Goal: Task Accomplishment & Management: Use online tool/utility

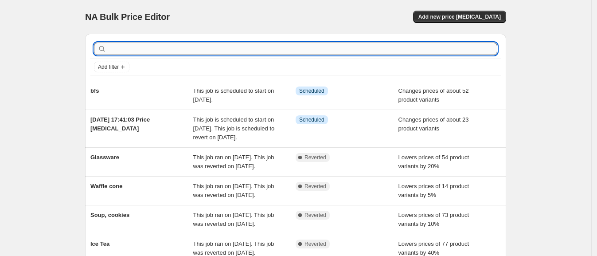
click at [137, 50] on input "text" at bounding box center [302, 49] width 389 height 12
type input "B"
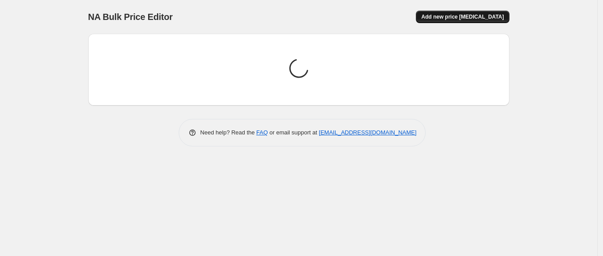
click at [448, 13] on button "Add new price [MEDICAL_DATA]" at bounding box center [462, 17] width 93 height 12
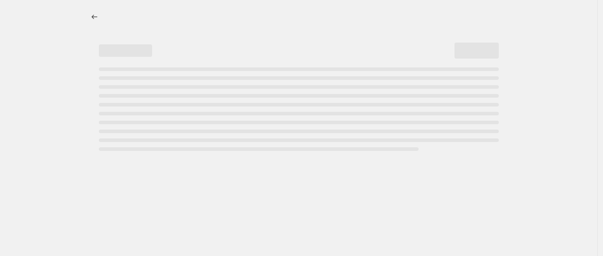
select select "percentage"
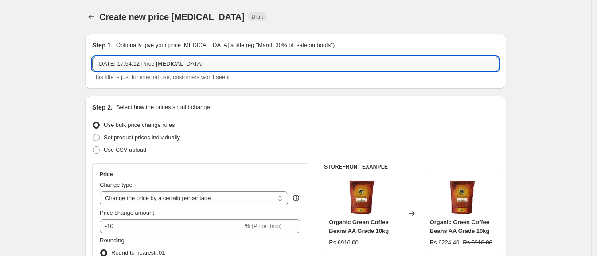
click at [225, 65] on input "[DATE] 17:54:12 Price [MEDICAL_DATA]" at bounding box center [295, 64] width 407 height 14
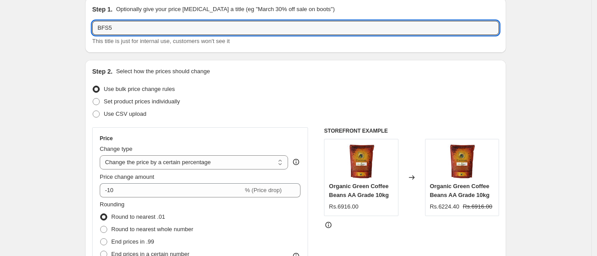
scroll to position [36, 0]
type input "BFS5"
click at [146, 100] on span "Set product prices individually" at bounding box center [142, 101] width 76 height 7
click at [93, 98] on input "Set product prices individually" at bounding box center [93, 98] width 0 height 0
radio input "true"
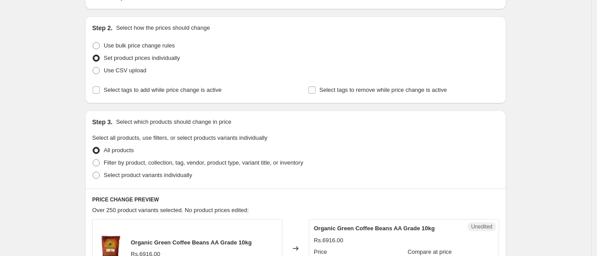
scroll to position [80, 0]
click at [135, 160] on span "Filter by product, collection, tag, vendor, product type, variant title, or inv…" at bounding box center [204, 162] width 200 height 7
click at [93, 159] on input "Filter by product, collection, tag, vendor, product type, variant title, or inv…" at bounding box center [93, 159] width 0 height 0
radio input "true"
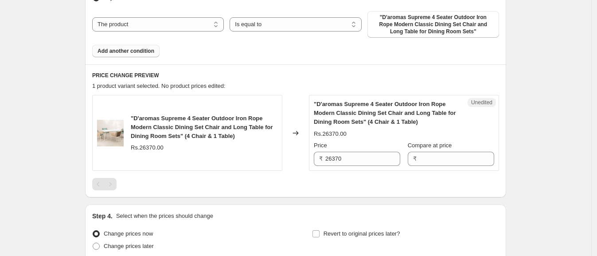
scroll to position [317, 0]
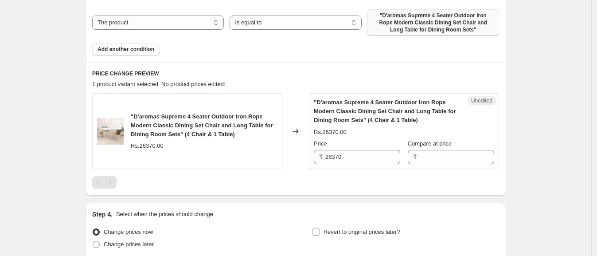
click at [407, 23] on span ""D'aromas Supreme 4 Seater Outdoor Iron Rope Modern Classic Dining Set Chair an…" at bounding box center [433, 22] width 121 height 21
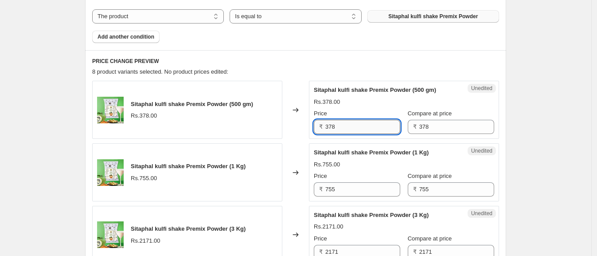
click at [341, 125] on input "378" at bounding box center [362, 127] width 75 height 14
type input "282"
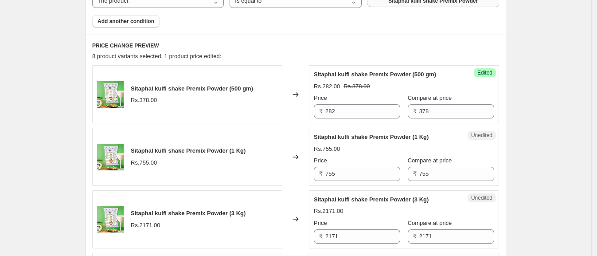
scroll to position [336, 0]
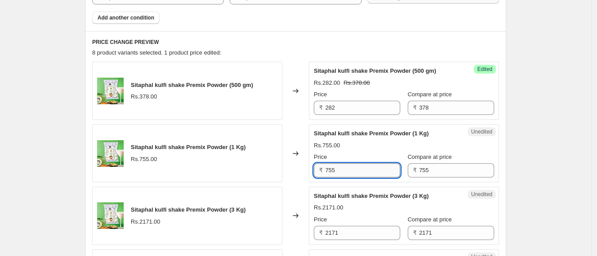
click at [349, 172] on input "755" at bounding box center [362, 170] width 75 height 14
type input "564"
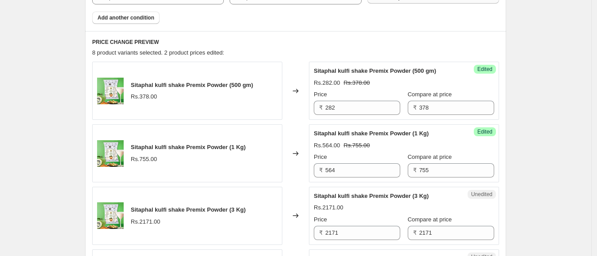
click at [558, 165] on div "Create new price [MEDICAL_DATA]. This page is ready Create new price [MEDICAL_D…" at bounding box center [295, 192] width 591 height 1057
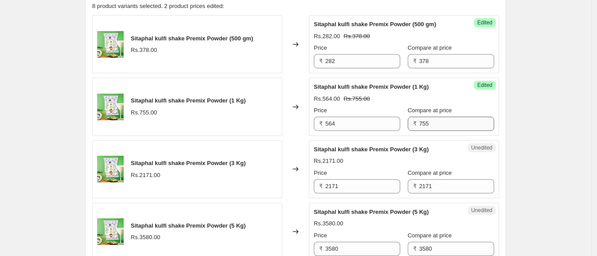
scroll to position [384, 0]
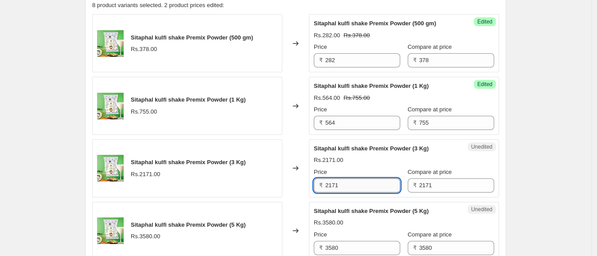
click at [370, 186] on input "2171" at bounding box center [362, 185] width 75 height 14
type input "846"
click at [539, 179] on div "Create new price [MEDICAL_DATA]. This page is ready Create new price [MEDICAL_D…" at bounding box center [295, 144] width 591 height 1057
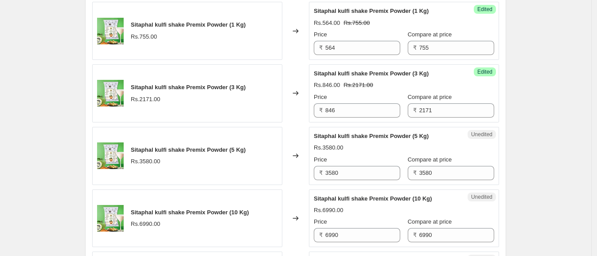
scroll to position [460, 0]
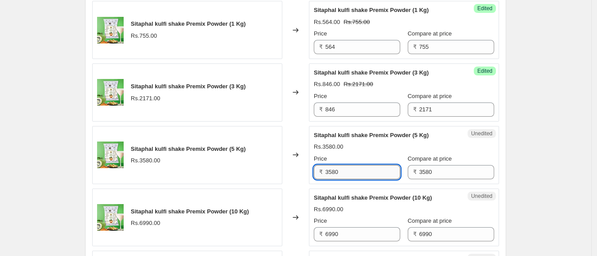
click at [373, 169] on input "3580" at bounding box center [362, 172] width 75 height 14
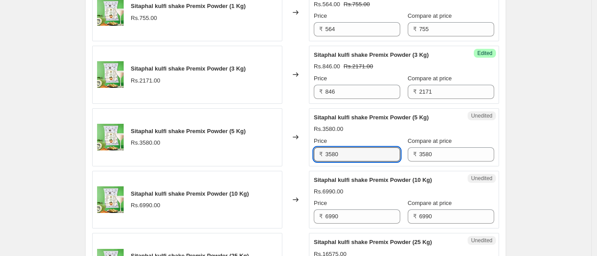
scroll to position [479, 0]
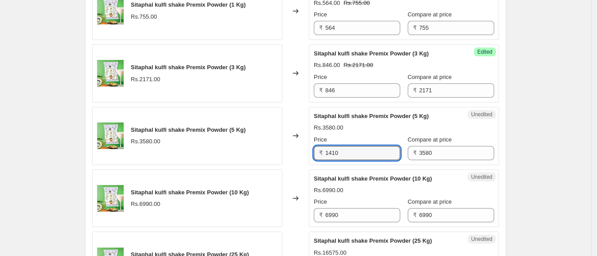
type input "1410"
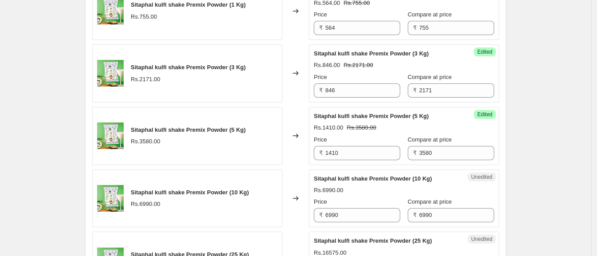
click at [548, 151] on div "Create new price [MEDICAL_DATA]. This page is ready Create new price [MEDICAL_D…" at bounding box center [295, 49] width 591 height 1057
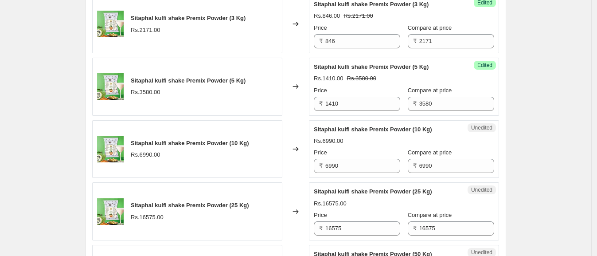
scroll to position [533, 0]
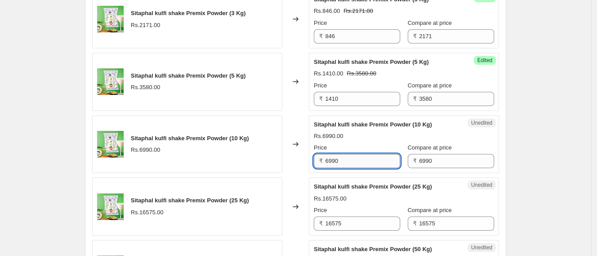
click at [368, 164] on input "6990" at bounding box center [362, 161] width 75 height 14
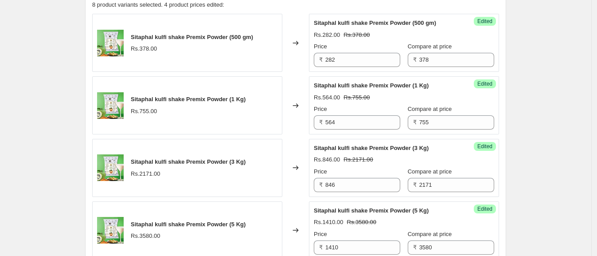
scroll to position [390, 0]
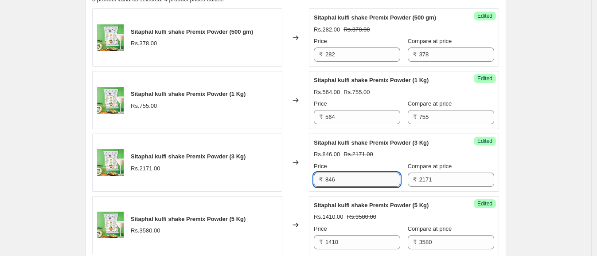
click at [361, 172] on input "846" at bounding box center [362, 179] width 75 height 14
type input "1692"
click at [544, 146] on div "Create new price [MEDICAL_DATA]. This page is ready Create new price [MEDICAL_D…" at bounding box center [295, 138] width 591 height 1057
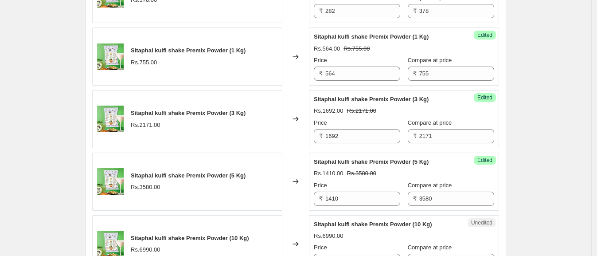
scroll to position [439, 0]
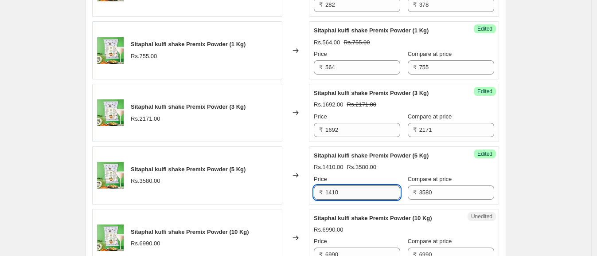
click at [355, 186] on input "1410" at bounding box center [362, 192] width 75 height 14
type input "2820"
click at [523, 193] on div "Create new price [MEDICAL_DATA]. This page is ready Create new price [MEDICAL_D…" at bounding box center [295, 89] width 591 height 1057
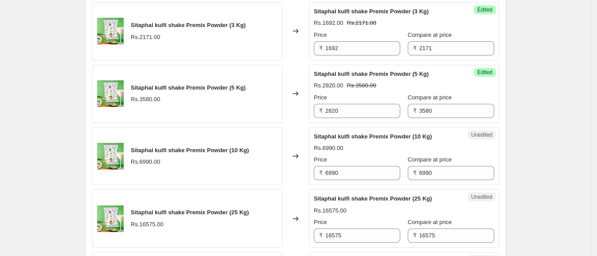
scroll to position [521, 0]
click at [389, 172] on input "6990" at bounding box center [362, 172] width 75 height 14
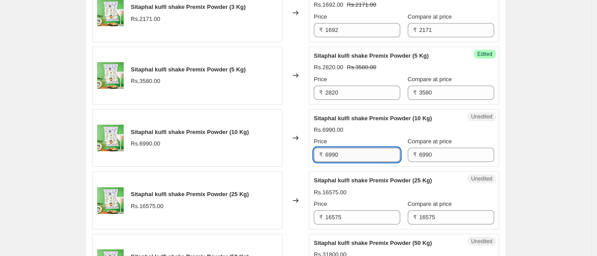
scroll to position [540, 0]
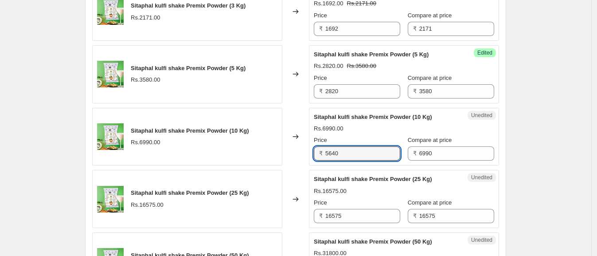
type input "5640"
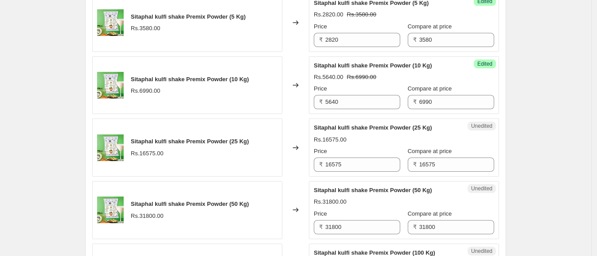
scroll to position [593, 0]
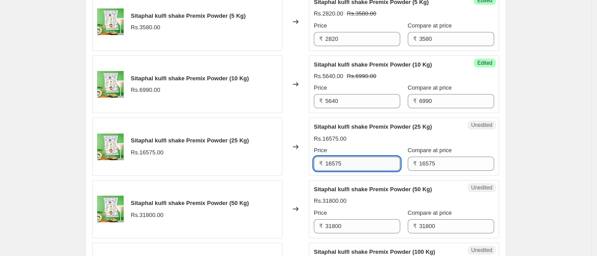
click at [372, 162] on input "16575" at bounding box center [362, 163] width 75 height 14
type input "14100"
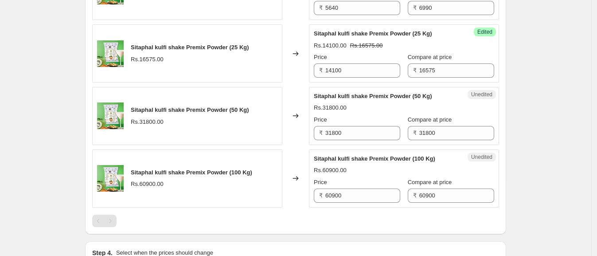
scroll to position [688, 0]
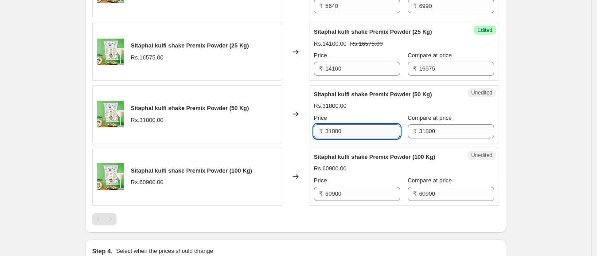
click at [357, 130] on input "31800" at bounding box center [362, 131] width 75 height 14
type input "28200"
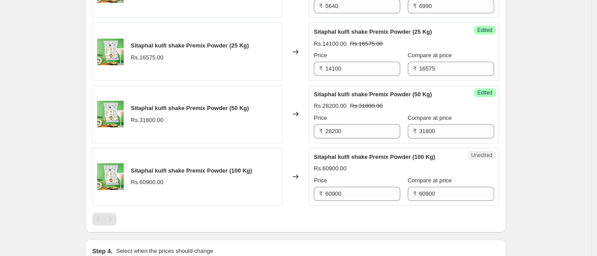
click at [363, 189] on input "60900" at bounding box center [362, 194] width 75 height 14
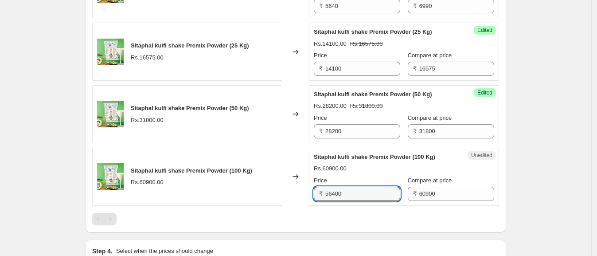
type input "56400"
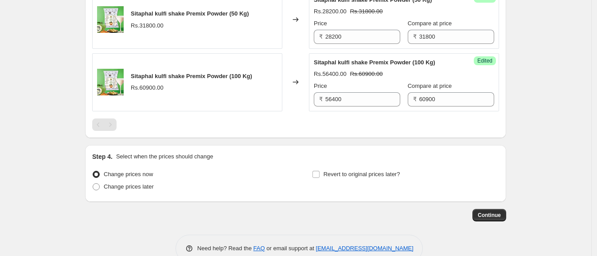
scroll to position [800, 0]
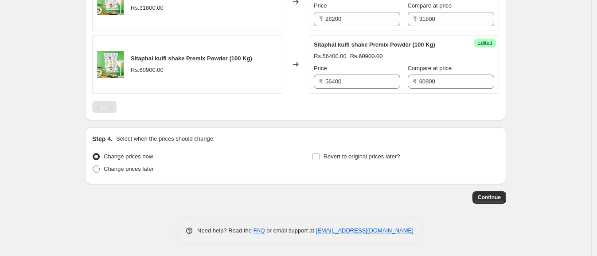
click at [137, 165] on span "Change prices later" at bounding box center [129, 168] width 50 height 7
click at [93, 165] on input "Change prices later" at bounding box center [93, 165] width 0 height 0
radio input "true"
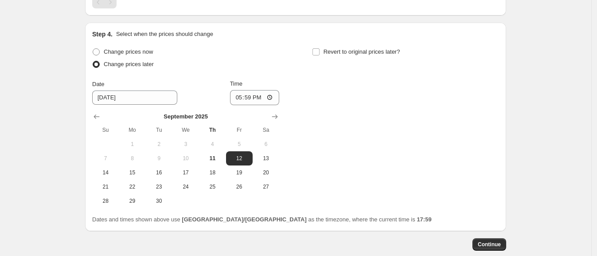
scroll to position [908, 0]
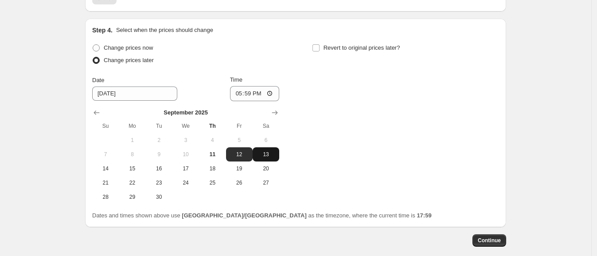
click at [265, 148] on button "13" at bounding box center [266, 154] width 27 height 14
type input "[DATE]"
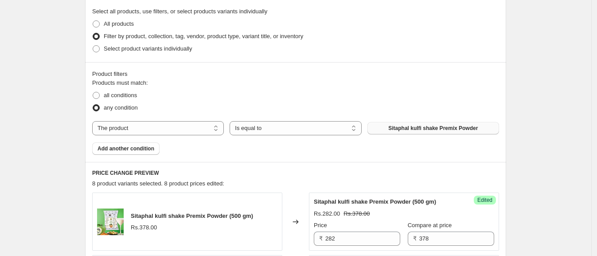
scroll to position [204, 0]
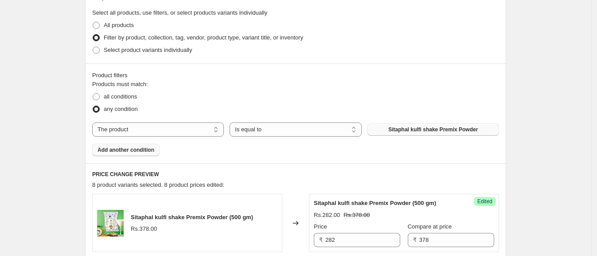
click at [114, 150] on span "Add another condition" at bounding box center [126, 149] width 57 height 7
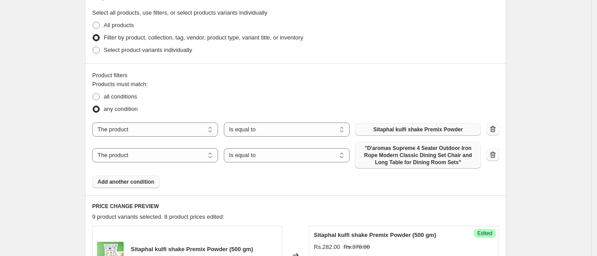
click at [387, 157] on span ""D'aromas Supreme 4 Seater Outdoor Iron Rope Modern Classic Dining Set Chair an…" at bounding box center [417, 155] width 115 height 21
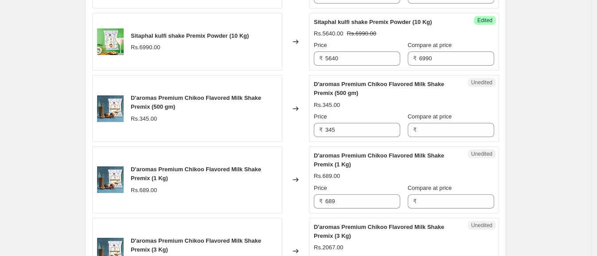
scroll to position [661, 0]
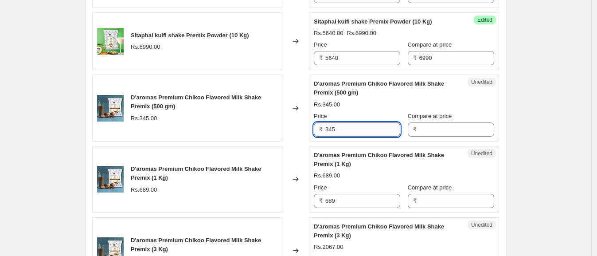
click at [385, 129] on input "345" at bounding box center [362, 129] width 75 height 14
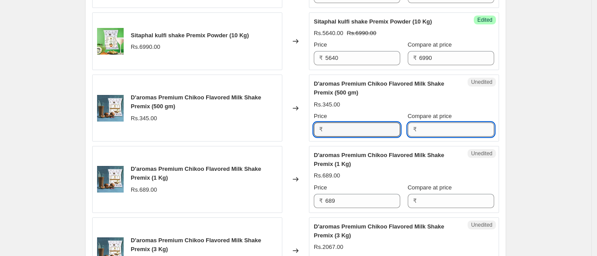
type input "345"
click at [453, 130] on input "Compare at price" at bounding box center [456, 129] width 75 height 14
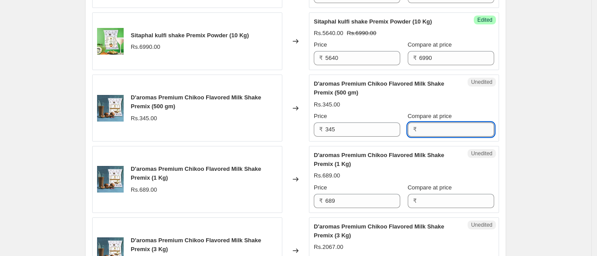
paste input "345"
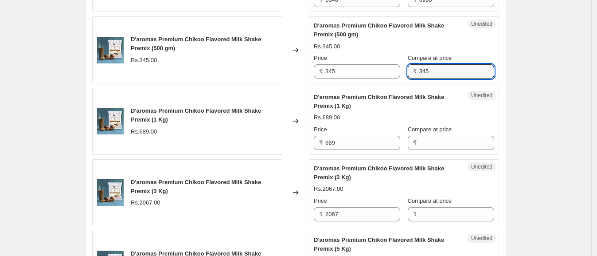
scroll to position [720, 0]
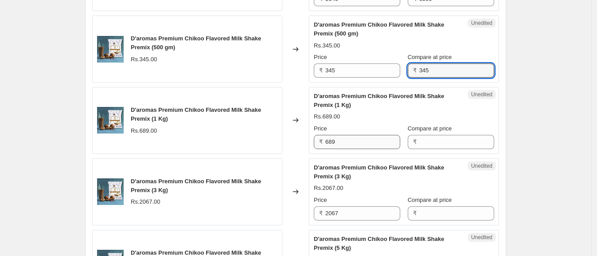
type input "345"
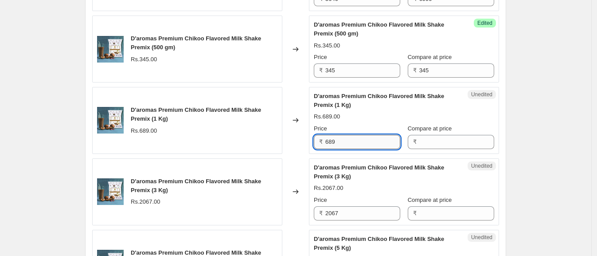
click at [375, 140] on input "689" at bounding box center [362, 142] width 75 height 14
type input "689"
click at [428, 139] on input "Compare at price" at bounding box center [456, 142] width 75 height 14
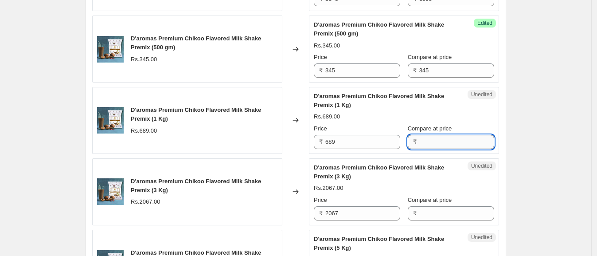
paste input "689"
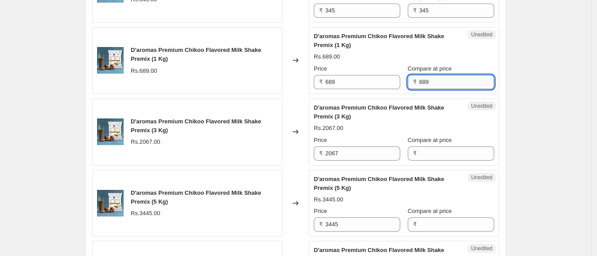
scroll to position [780, 0]
type input "689"
click at [372, 143] on div "Price ₹ 2067" at bounding box center [357, 147] width 86 height 25
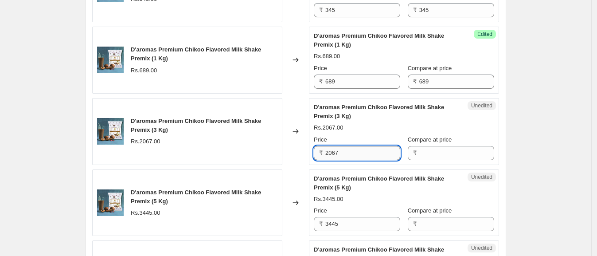
click at [357, 147] on input "2067" at bounding box center [362, 153] width 75 height 14
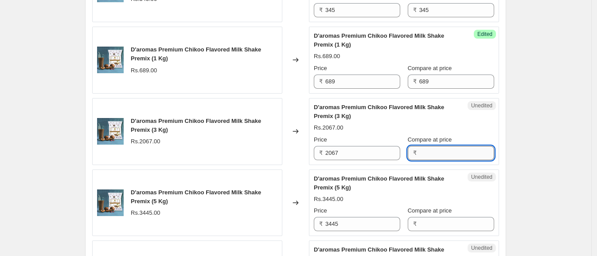
click at [426, 148] on input "Compare at price" at bounding box center [456, 153] width 75 height 14
paste input "2067"
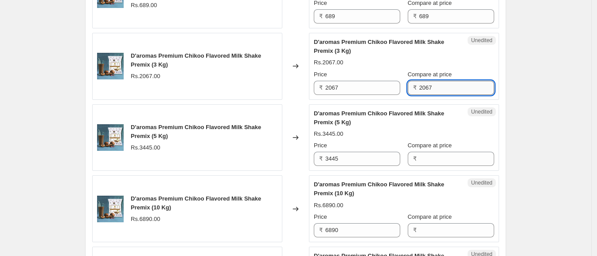
scroll to position [851, 0]
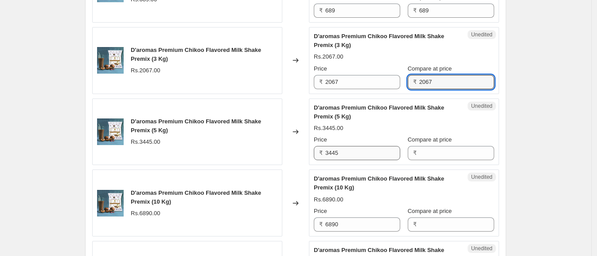
type input "2067"
click at [364, 151] on input "3445" at bounding box center [362, 153] width 75 height 14
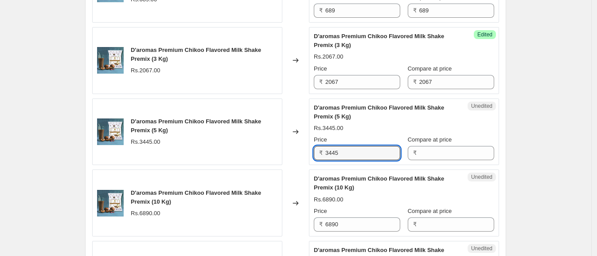
click at [419, 151] on div "₹" at bounding box center [451, 153] width 86 height 14
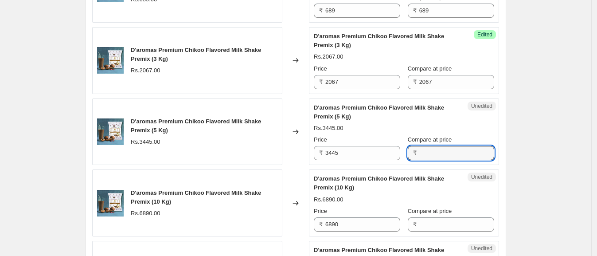
paste input "3445"
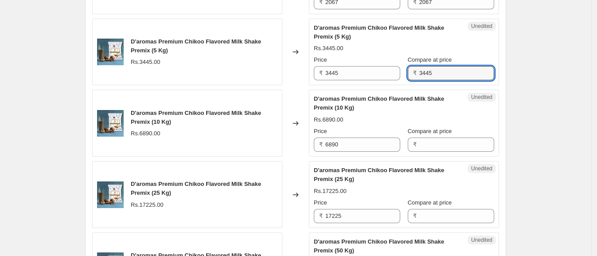
scroll to position [931, 0]
type input "3445"
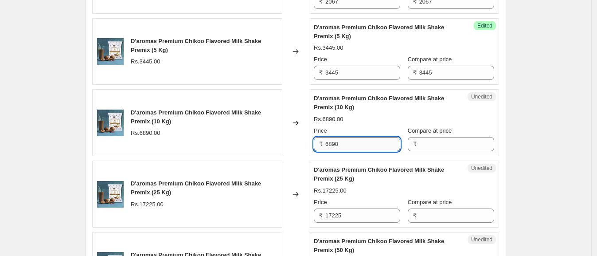
click at [355, 145] on input "6890" at bounding box center [362, 144] width 75 height 14
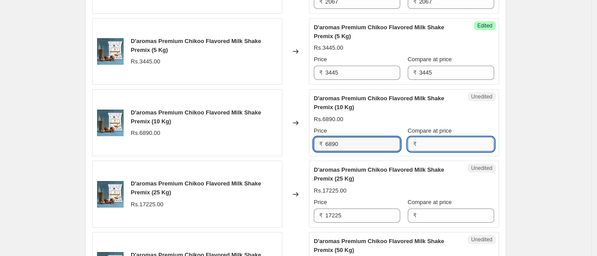
click at [434, 144] on input "Compare at price" at bounding box center [456, 144] width 75 height 14
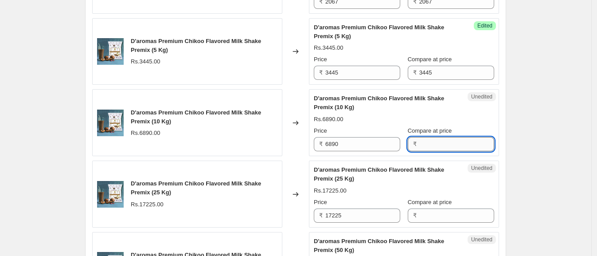
paste input "6890"
type input "6890"
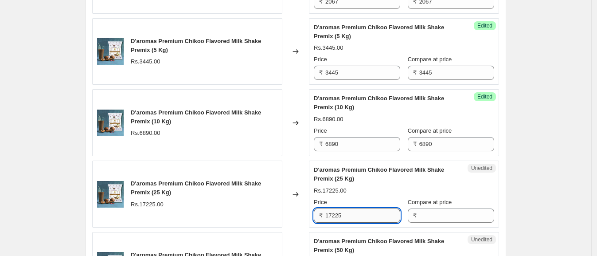
click at [374, 215] on input "17225" at bounding box center [362, 215] width 75 height 14
paste input "6890"
type input "17225"
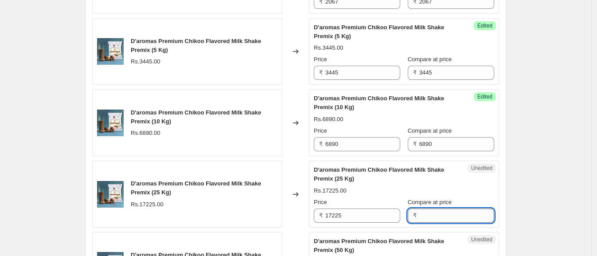
click at [434, 216] on input "Compare at price" at bounding box center [456, 215] width 75 height 14
paste input "17225"
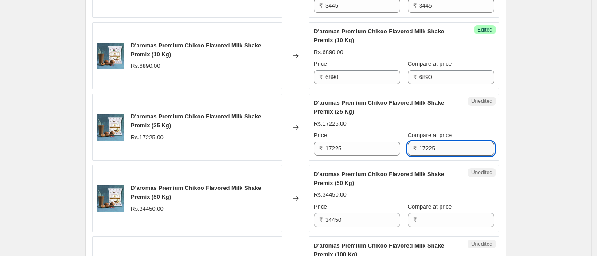
scroll to position [999, 0]
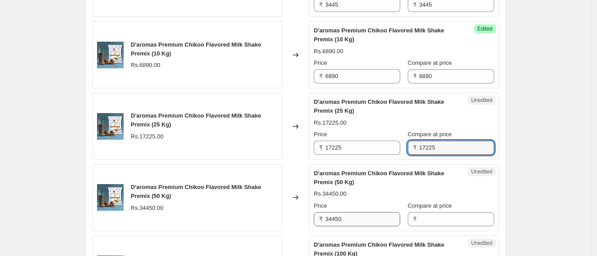
type input "17225"
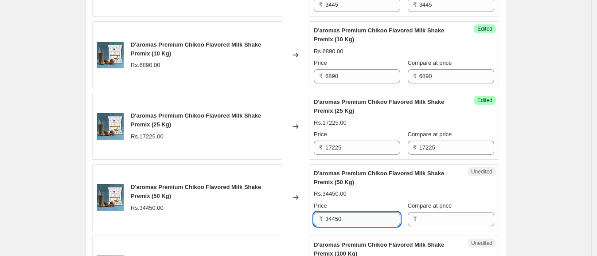
click at [358, 213] on input "34450" at bounding box center [362, 219] width 75 height 14
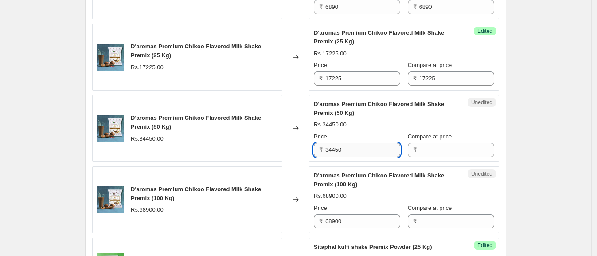
scroll to position [1068, 0]
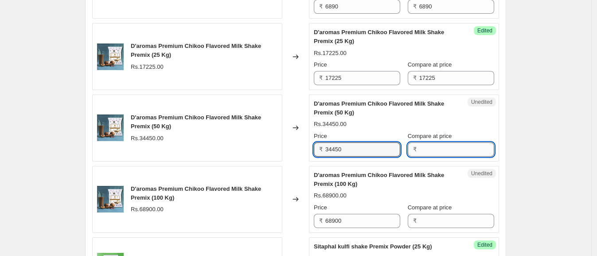
click at [426, 146] on input "Compare at price" at bounding box center [456, 149] width 75 height 14
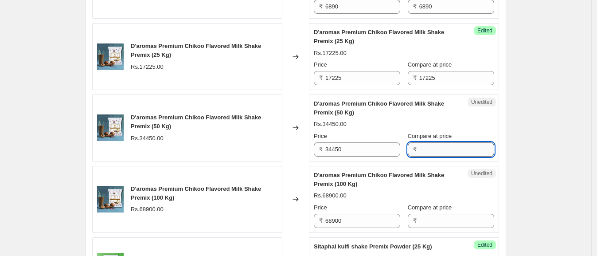
paste input "34450"
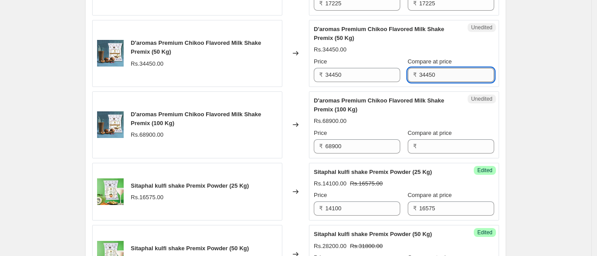
scroll to position [1159, 0]
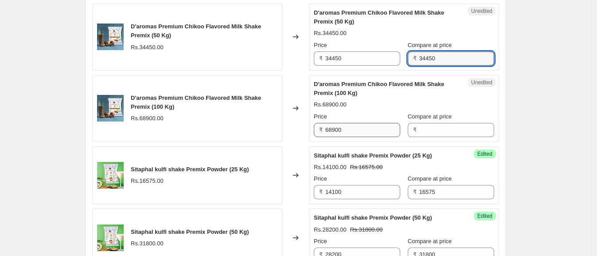
type input "34450"
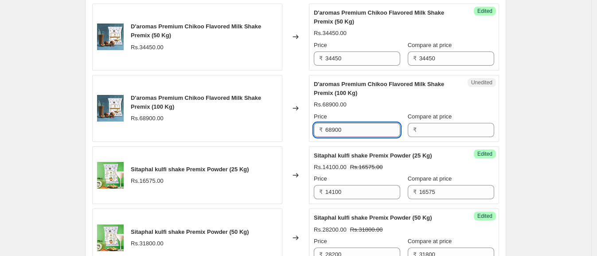
click at [365, 126] on input "68900" at bounding box center [362, 130] width 75 height 14
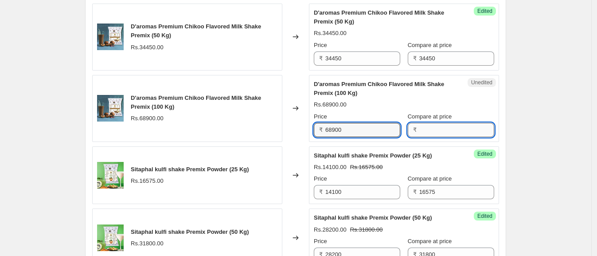
click at [452, 125] on input "Compare at price" at bounding box center [456, 130] width 75 height 14
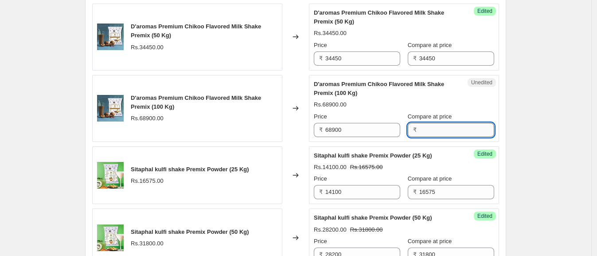
paste input "68900"
type input "68900"
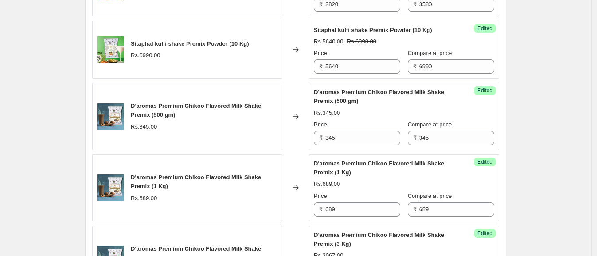
scroll to position [643, 0]
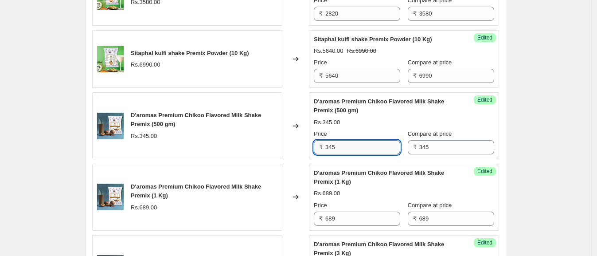
click at [367, 148] on input "345" at bounding box center [362, 147] width 75 height 14
type input "260"
click at [538, 137] on div "Create new price [MEDICAL_DATA]. This page is ready Create new price [MEDICAL_D…" at bounding box center [295, 259] width 591 height 1804
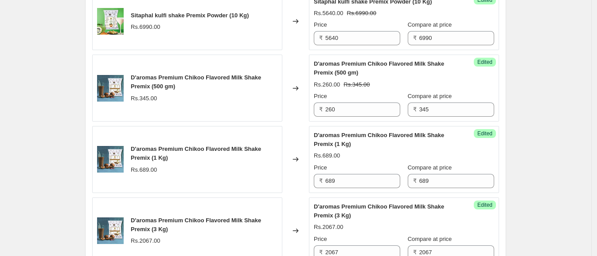
scroll to position [681, 0]
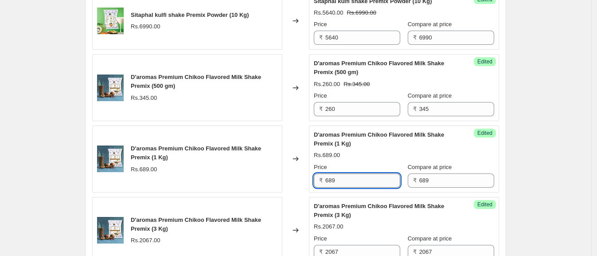
click at [364, 182] on input "689" at bounding box center [362, 180] width 75 height 14
type input "520"
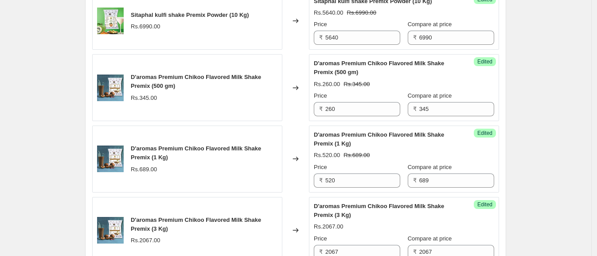
click at [524, 160] on div "Create new price [MEDICAL_DATA]. This page is ready Create new price [MEDICAL_D…" at bounding box center [295, 221] width 591 height 1804
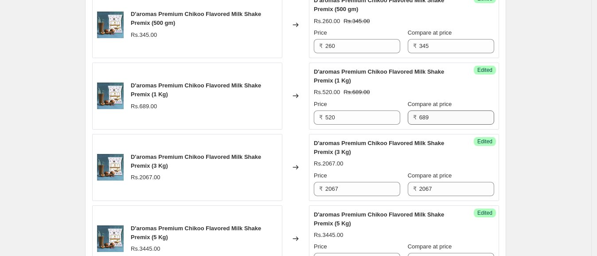
scroll to position [744, 0]
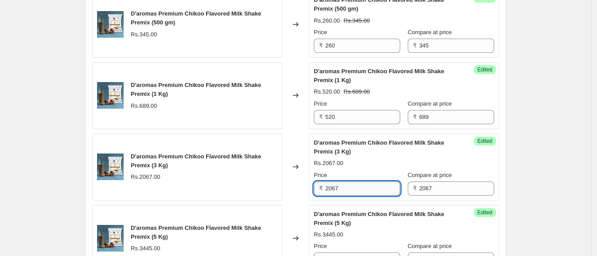
click at [359, 187] on input "2067" at bounding box center [362, 188] width 75 height 14
type input "1560"
click at [533, 162] on div "Create new price [MEDICAL_DATA]. This page is ready Create new price [MEDICAL_D…" at bounding box center [295, 158] width 591 height 1804
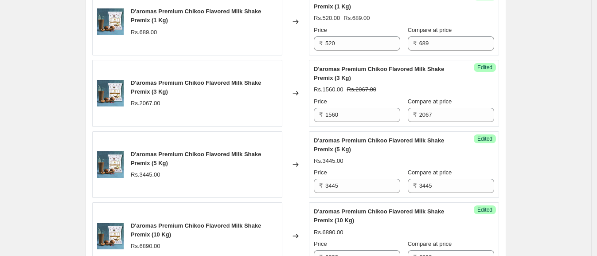
scroll to position [818, 0]
click at [364, 180] on input "3445" at bounding box center [362, 185] width 75 height 14
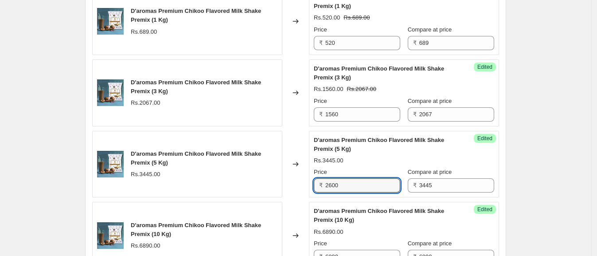
type input "2600"
click at [547, 161] on div "Create new price [MEDICAL_DATA]. This page is ready Create new price [MEDICAL_D…" at bounding box center [295, 84] width 591 height 1804
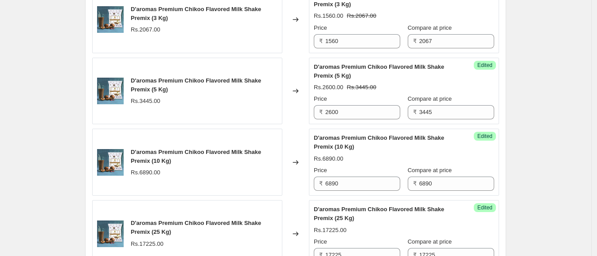
scroll to position [901, 0]
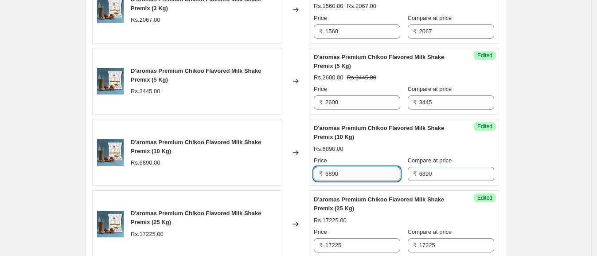
click at [367, 168] on input "6890" at bounding box center [362, 174] width 75 height 14
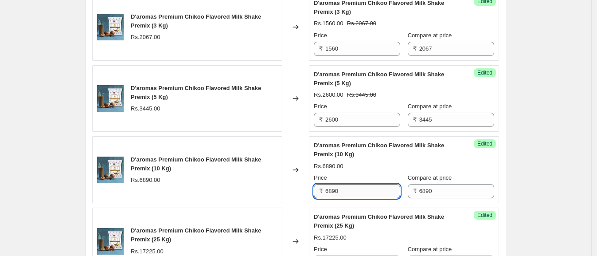
scroll to position [888, 0]
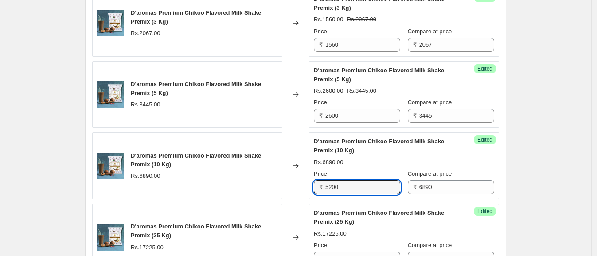
type input "5200"
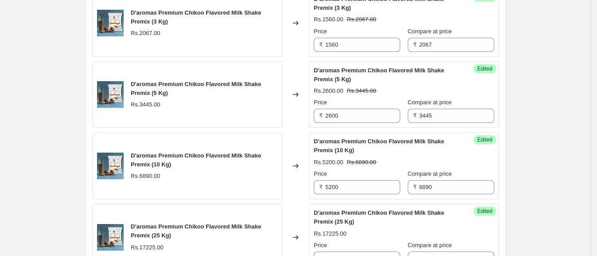
click at [546, 173] on div "Create new price [MEDICAL_DATA]. This page is ready Create new price [MEDICAL_D…" at bounding box center [295, 14] width 591 height 1804
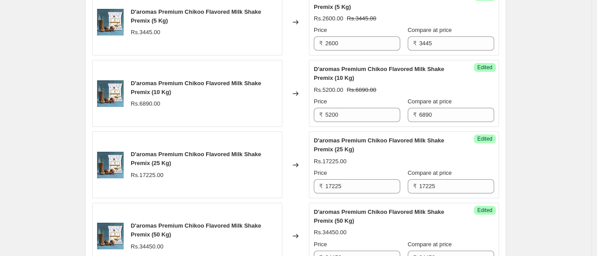
scroll to position [961, 0]
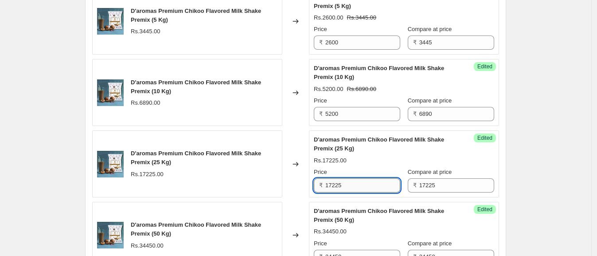
click at [365, 184] on input "17225" at bounding box center [362, 185] width 75 height 14
type input "13000"
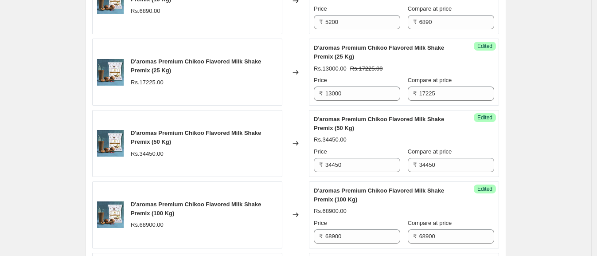
scroll to position [1053, 0]
click at [364, 162] on input "34450" at bounding box center [362, 164] width 75 height 14
type input "26000"
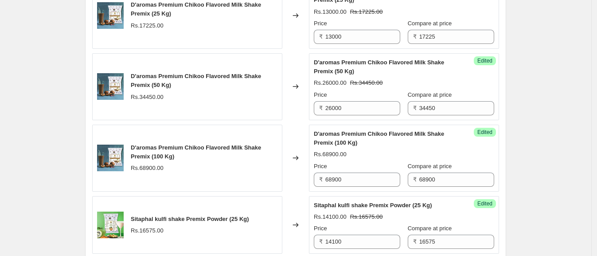
scroll to position [1110, 0]
click at [367, 175] on input "68900" at bounding box center [362, 179] width 75 height 14
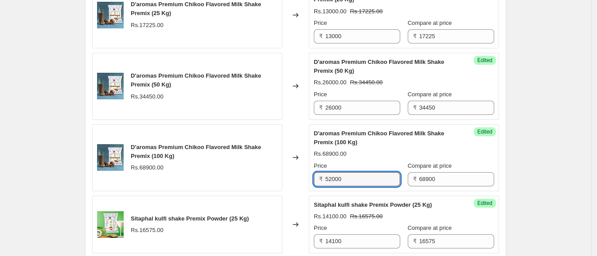
type input "52000"
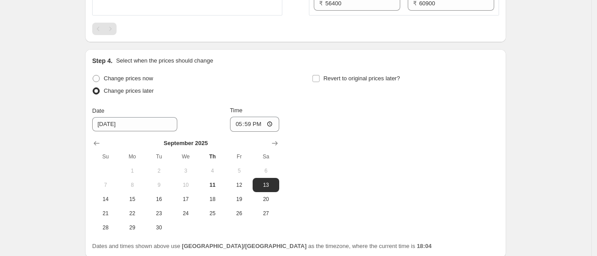
scroll to position [1545, 0]
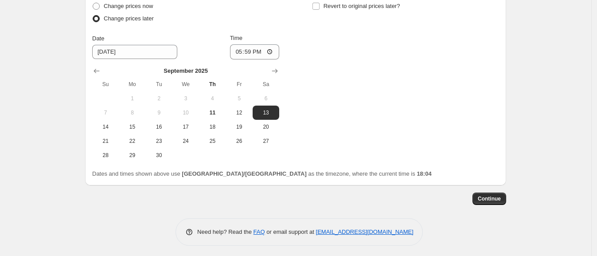
click at [376, 90] on div "Change prices now Change prices later Date [DATE] Time 17:59 [DATE] Su Mo Tu We…" at bounding box center [295, 81] width 407 height 162
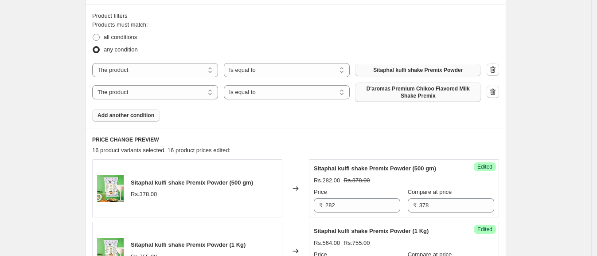
scroll to position [263, 0]
click at [389, 90] on span "D'aromas Premium Chikoo Flavored Milk Shake Premix" at bounding box center [417, 93] width 115 height 14
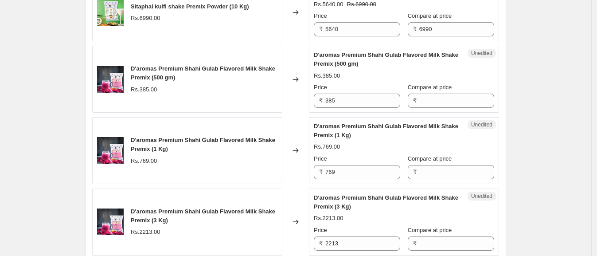
scroll to position [644, 0]
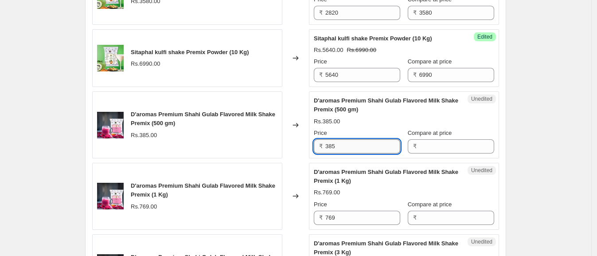
click at [354, 142] on input "385" at bounding box center [362, 146] width 75 height 14
click at [368, 148] on input "385" at bounding box center [362, 146] width 75 height 14
click at [442, 145] on input "Compare at price" at bounding box center [456, 146] width 75 height 14
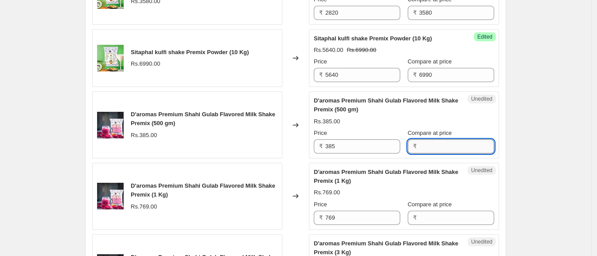
paste input "385"
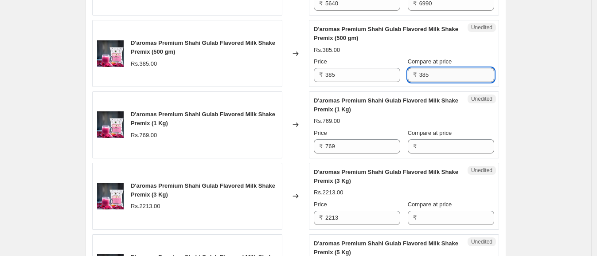
scroll to position [716, 0]
type input "385"
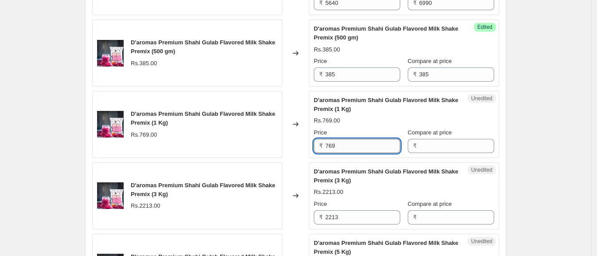
click at [372, 147] on input "769" at bounding box center [362, 146] width 75 height 14
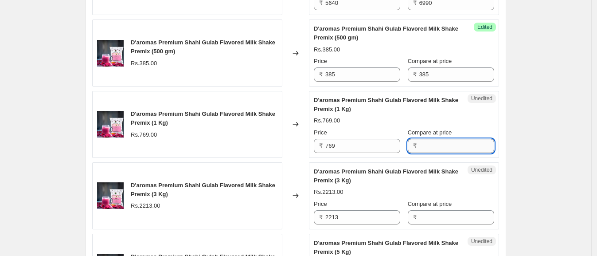
click at [441, 145] on input "Compare at price" at bounding box center [456, 146] width 75 height 14
paste input "769"
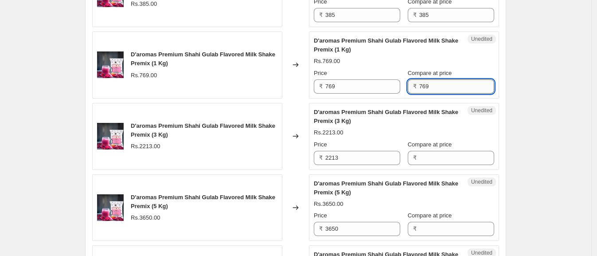
scroll to position [783, 0]
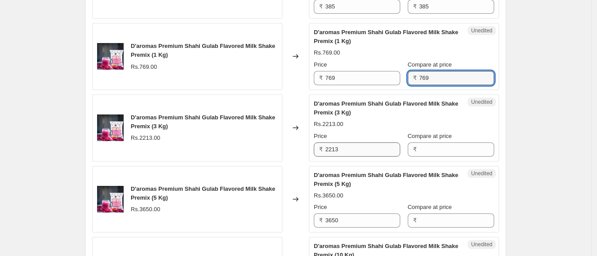
type input "769"
click at [350, 153] on input "2213" at bounding box center [362, 149] width 75 height 14
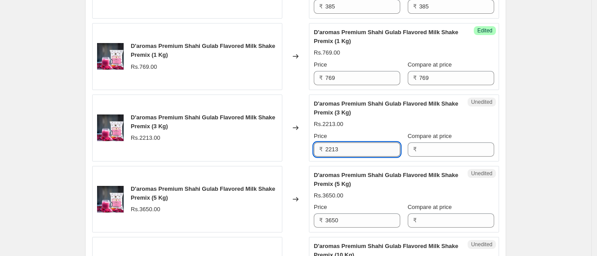
click at [350, 153] on input "2213" at bounding box center [362, 149] width 75 height 14
click at [430, 149] on input "Compare at price" at bounding box center [456, 149] width 75 height 14
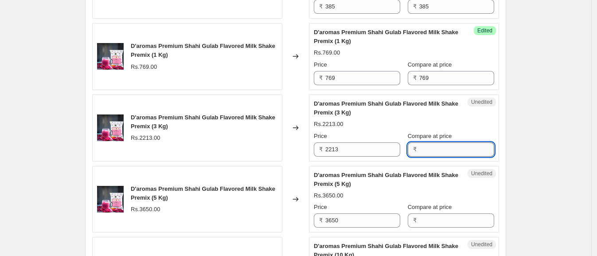
paste input "2213"
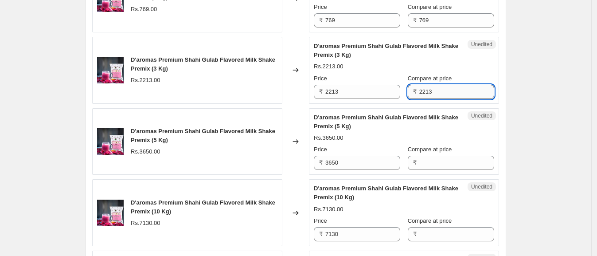
scroll to position [841, 0]
type input "2213"
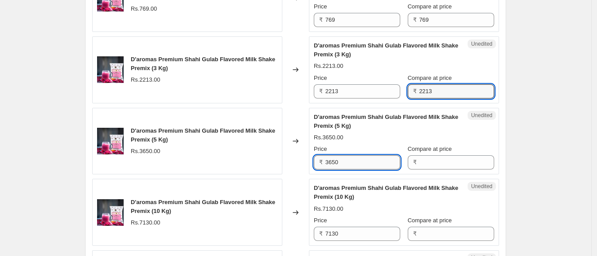
click at [365, 161] on input "3650" at bounding box center [362, 162] width 75 height 14
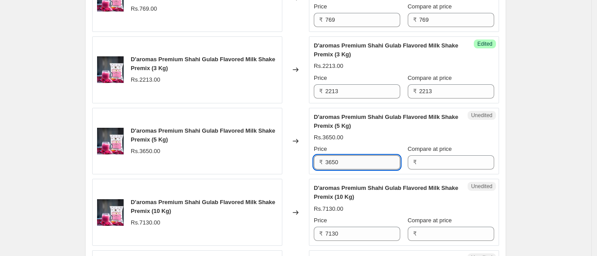
click at [365, 161] on input "3650" at bounding box center [362, 162] width 75 height 14
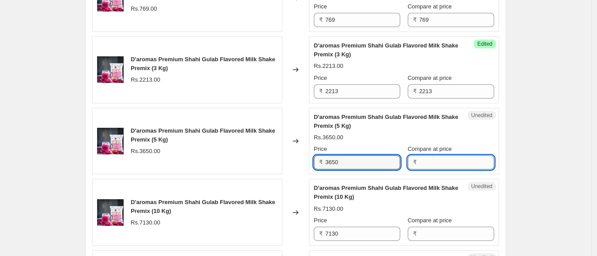
click at [439, 159] on input "Compare at price" at bounding box center [456, 162] width 75 height 14
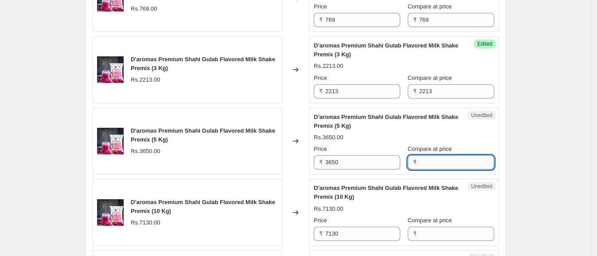
paste input "3650"
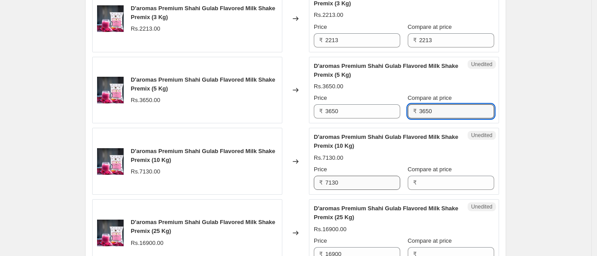
type input "3650"
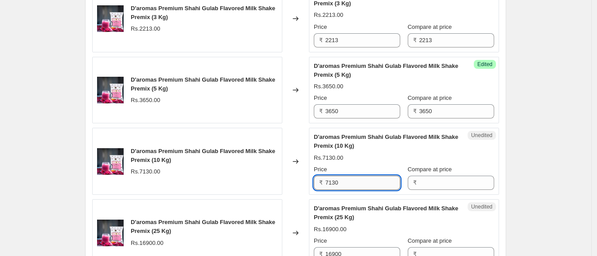
click at [361, 184] on input "7130" at bounding box center [362, 183] width 75 height 14
paste input "365"
type input "7130"
click at [446, 176] on input "Compare at price" at bounding box center [456, 183] width 75 height 14
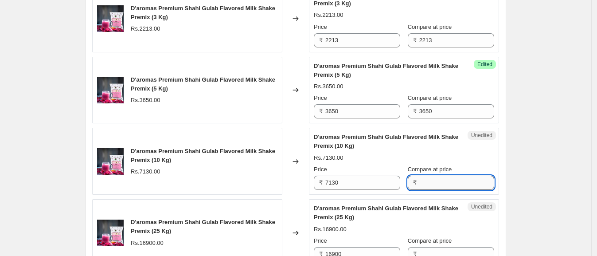
paste input "7130"
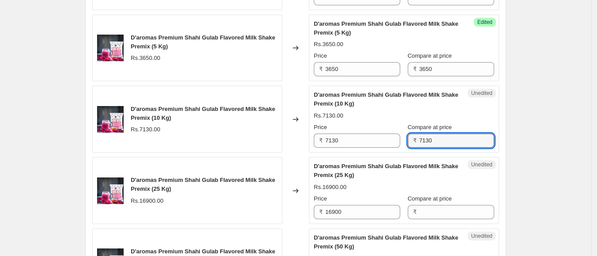
scroll to position [960, 0]
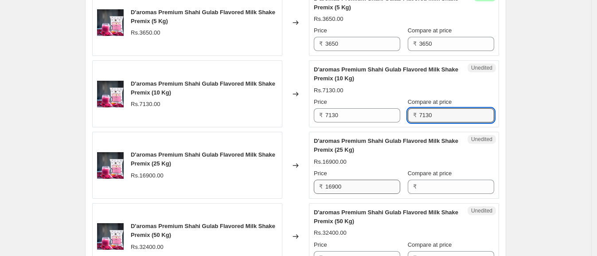
type input "7130"
click at [383, 183] on input "16900" at bounding box center [362, 187] width 75 height 14
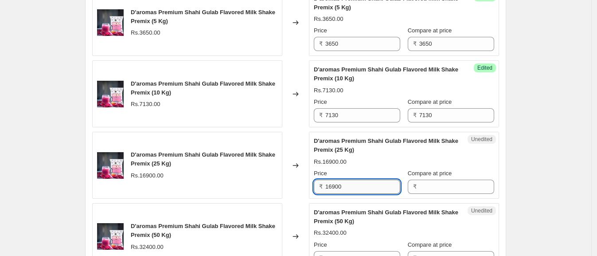
click at [383, 183] on input "16900" at bounding box center [362, 187] width 75 height 14
click at [448, 187] on input "Compare at price" at bounding box center [456, 187] width 75 height 14
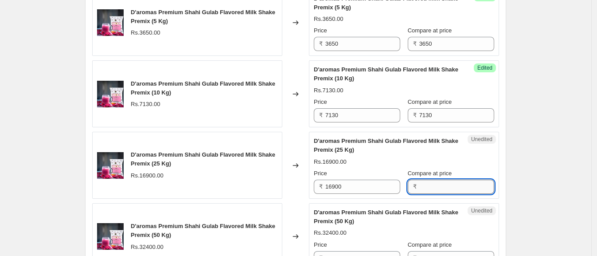
paste input "16900"
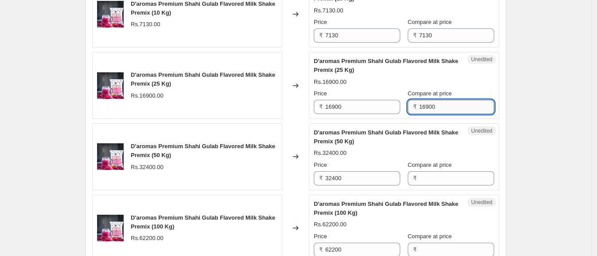
scroll to position [1040, 0]
type input "16900"
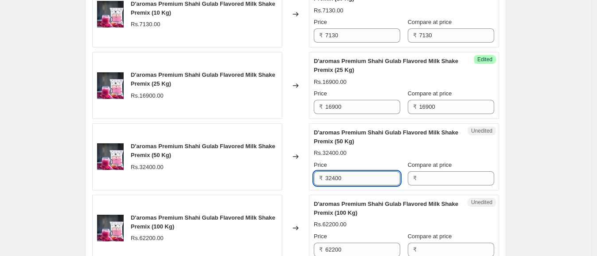
click at [374, 179] on input "32400" at bounding box center [362, 178] width 75 height 14
click at [421, 177] on div "₹" at bounding box center [451, 178] width 86 height 14
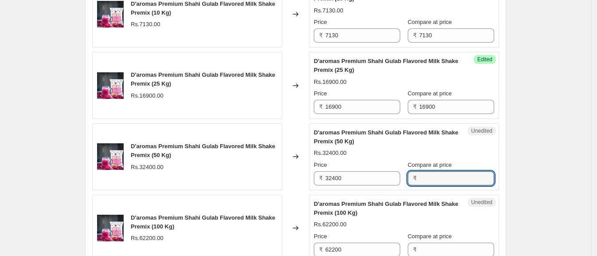
paste input "32400"
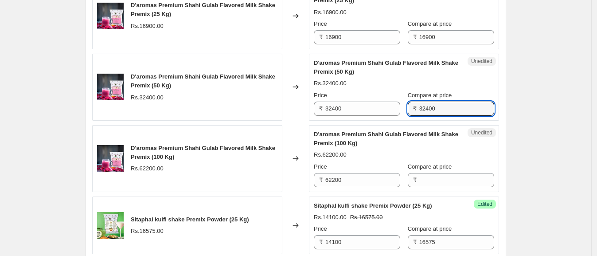
scroll to position [1111, 0]
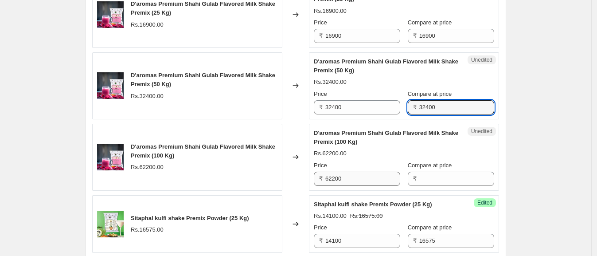
type input "32400"
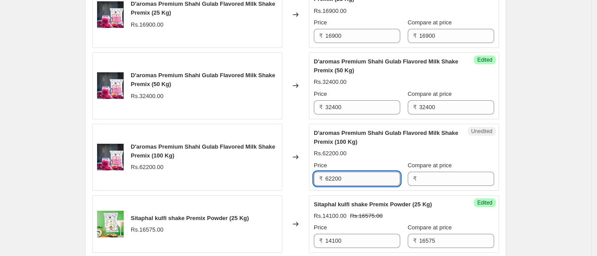
click at [386, 177] on input "62200" at bounding box center [362, 179] width 75 height 14
click at [451, 180] on input "Compare at price" at bounding box center [456, 179] width 75 height 14
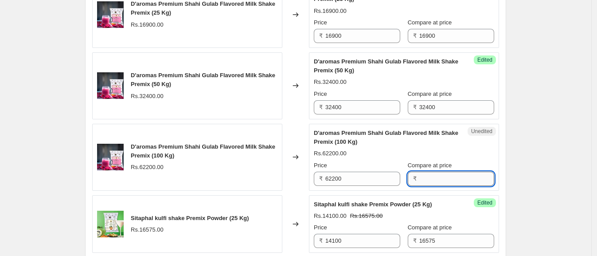
paste input "62200"
type input "62200"
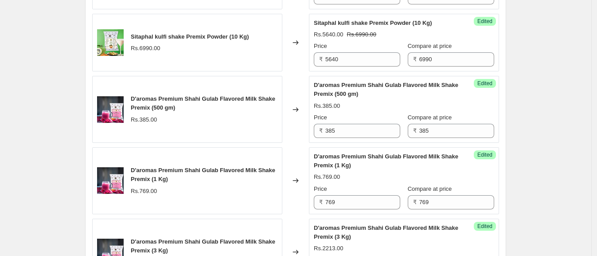
scroll to position [656, 0]
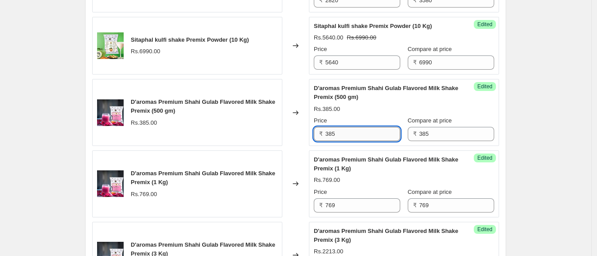
click at [350, 130] on input "385" at bounding box center [362, 134] width 75 height 14
type input "284"
click at [522, 151] on div "Create new price [MEDICAL_DATA]. This page is ready Create new price [MEDICAL_D…" at bounding box center [295, 246] width 591 height 1804
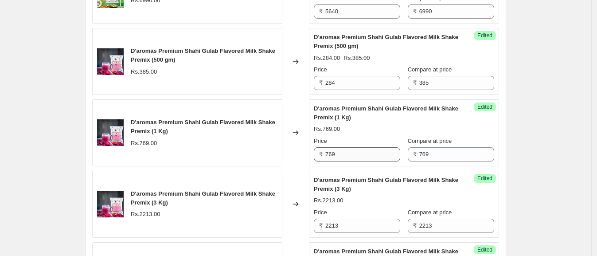
scroll to position [708, 0]
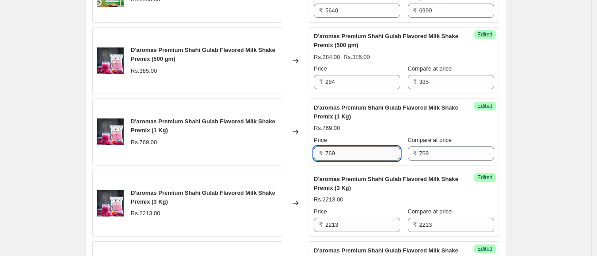
click at [346, 156] on input "769" at bounding box center [362, 153] width 75 height 14
type input "568"
click at [544, 160] on div "Create new price [MEDICAL_DATA]. This page is ready Create new price [MEDICAL_D…" at bounding box center [295, 194] width 591 height 1804
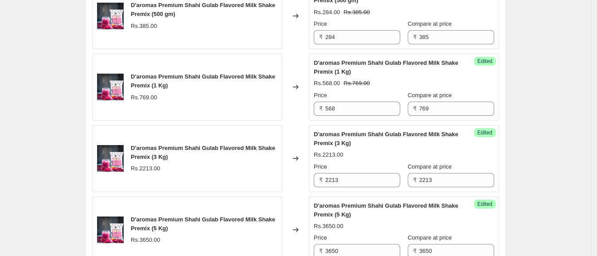
scroll to position [753, 0]
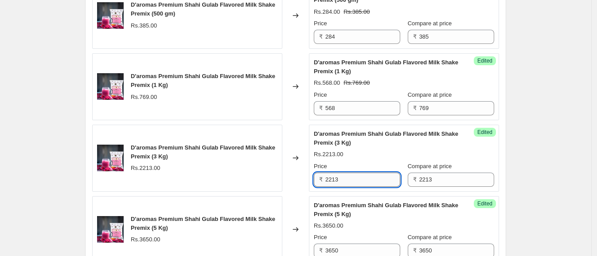
click at [361, 174] on input "2213" at bounding box center [362, 179] width 75 height 14
type input "1704"
click at [552, 183] on div "Create new price [MEDICAL_DATA]. This page is ready Create new price [MEDICAL_D…" at bounding box center [295, 149] width 591 height 1804
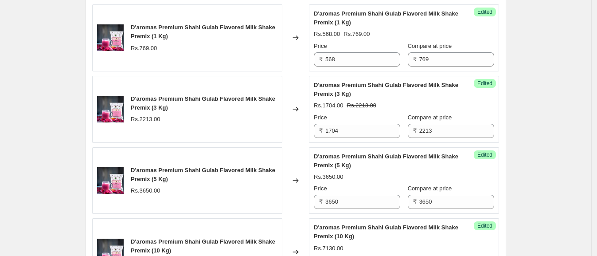
scroll to position [806, 0]
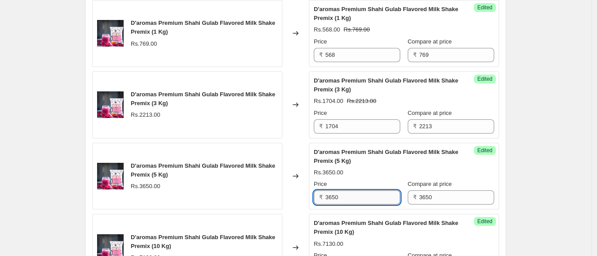
click at [357, 196] on input "3650" at bounding box center [362, 197] width 75 height 14
type input "2840"
click at [552, 190] on div "Create new price [MEDICAL_DATA]. This page is ready Create new price [MEDICAL_D…" at bounding box center [295, 96] width 591 height 1804
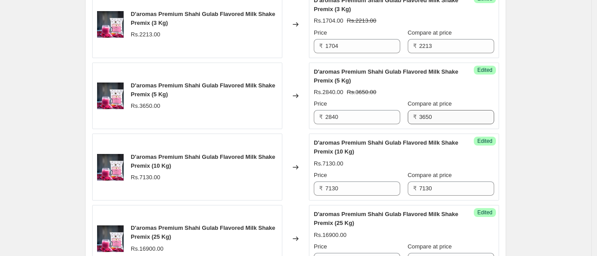
scroll to position [897, 0]
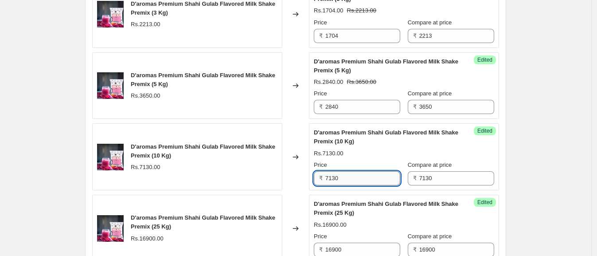
click at [379, 182] on input "7130" at bounding box center [362, 178] width 75 height 14
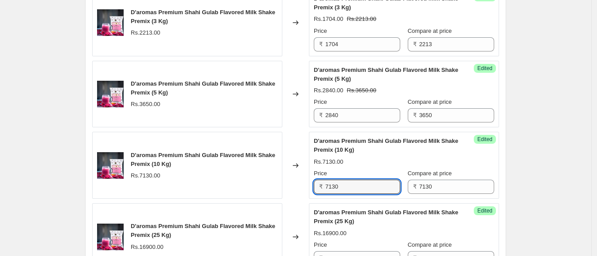
scroll to position [901, 0]
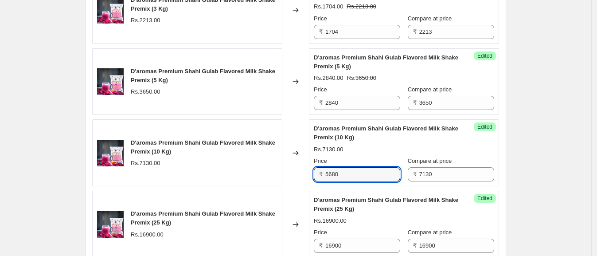
type input "5680"
click at [523, 161] on div "Create new price [MEDICAL_DATA]. This page is ready Create new price [MEDICAL_D…" at bounding box center [295, 1] width 591 height 1804
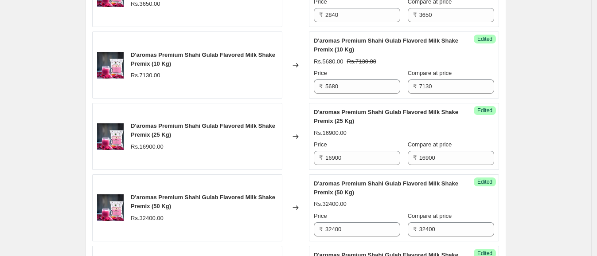
scroll to position [990, 0]
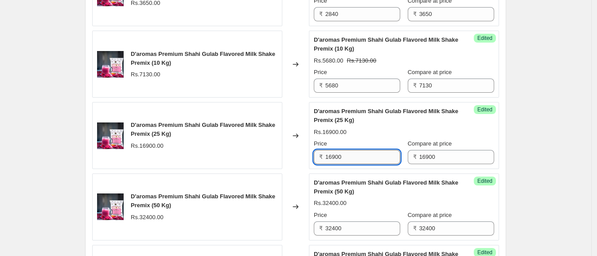
click at [366, 159] on input "16900" at bounding box center [362, 157] width 75 height 14
type input "14200"
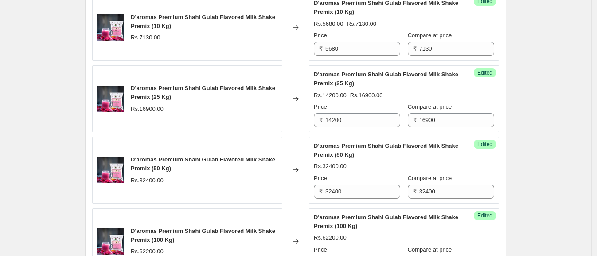
scroll to position [1027, 0]
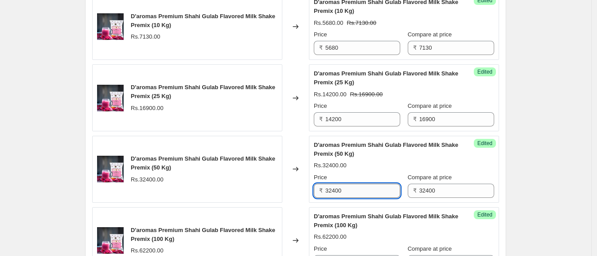
click at [359, 186] on input "32400" at bounding box center [362, 191] width 75 height 14
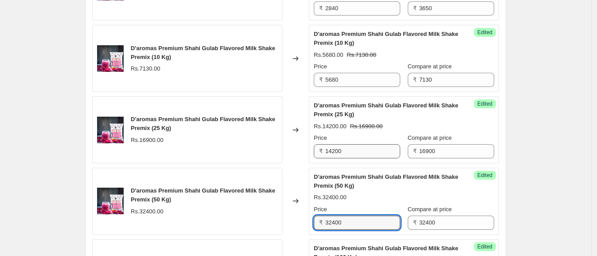
scroll to position [1076, 0]
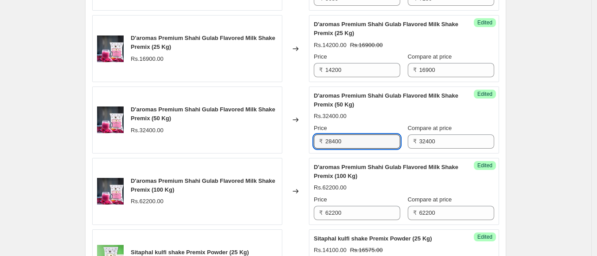
type input "28400"
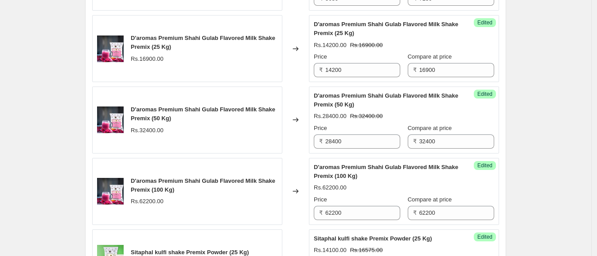
click at [355, 208] on input "62200" at bounding box center [362, 213] width 75 height 14
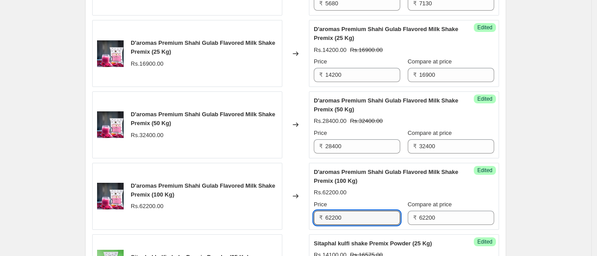
scroll to position [1072, 0]
type input "56800"
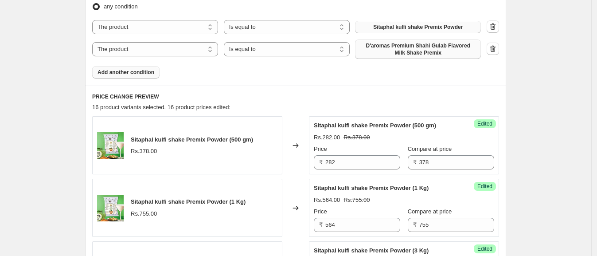
scroll to position [309, 0]
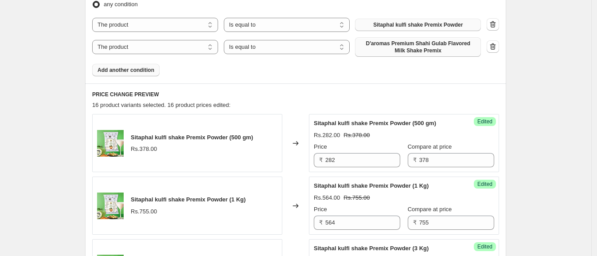
click at [140, 69] on span "Add another condition" at bounding box center [126, 70] width 57 height 7
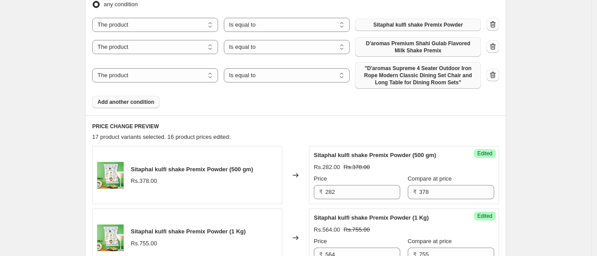
click at [437, 73] on span ""D'aromas Supreme 4 Seater Outdoor Iron Rope Modern Classic Dining Set Chair an…" at bounding box center [417, 75] width 115 height 21
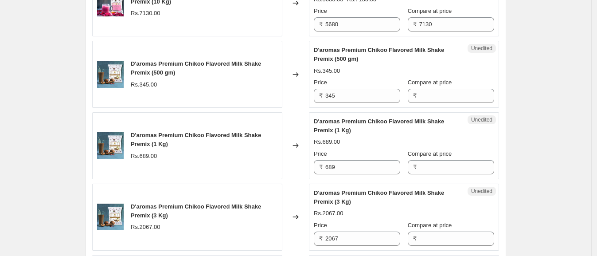
scroll to position [1076, 0]
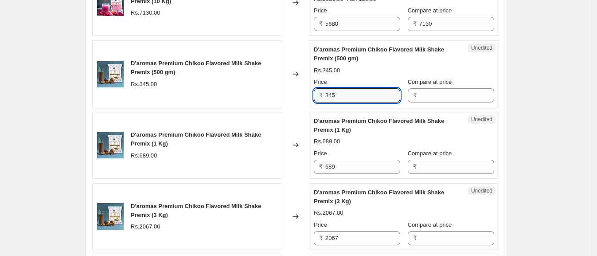
click at [349, 88] on input "345" at bounding box center [362, 95] width 75 height 14
click at [443, 97] on input "Compare at price" at bounding box center [456, 95] width 75 height 14
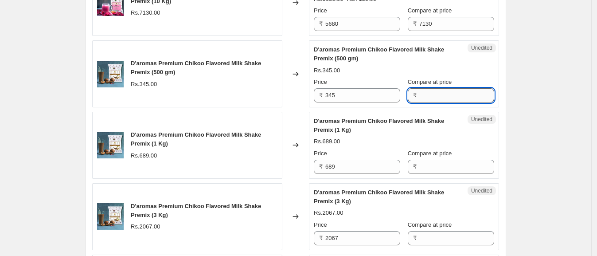
paste input "345"
type input "345"
click at [352, 160] on input "689" at bounding box center [362, 167] width 75 height 14
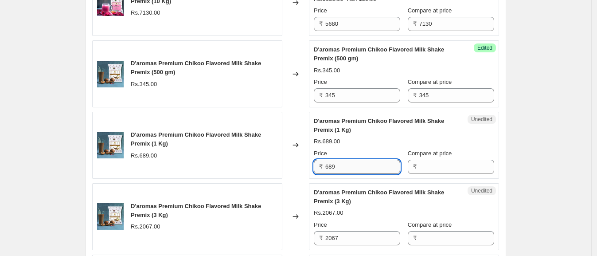
click at [352, 160] on input "689" at bounding box center [362, 167] width 75 height 14
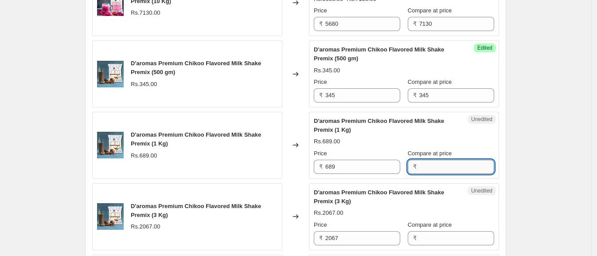
click at [432, 167] on input "Compare at price" at bounding box center [456, 167] width 75 height 14
paste input "689"
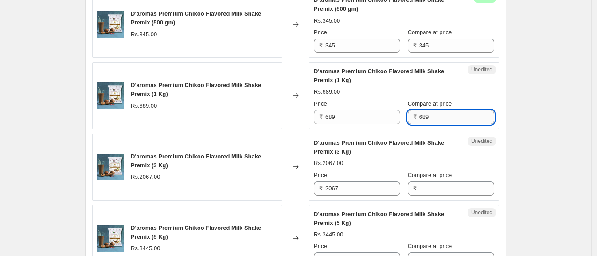
scroll to position [1149, 0]
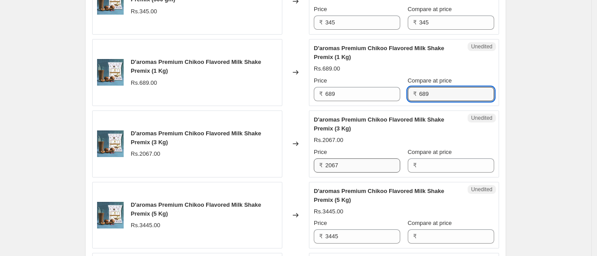
type input "689"
click at [364, 162] on input "2067" at bounding box center [362, 165] width 75 height 14
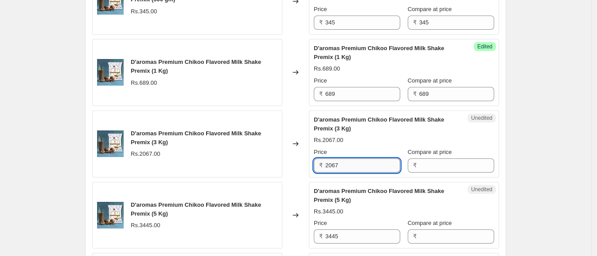
click at [364, 162] on input "2067" at bounding box center [362, 165] width 75 height 14
click at [426, 166] on input "Compare at price" at bounding box center [456, 165] width 75 height 14
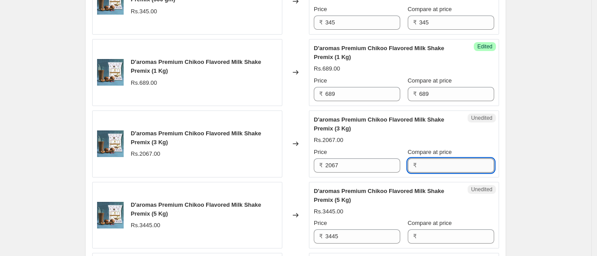
paste input "2067"
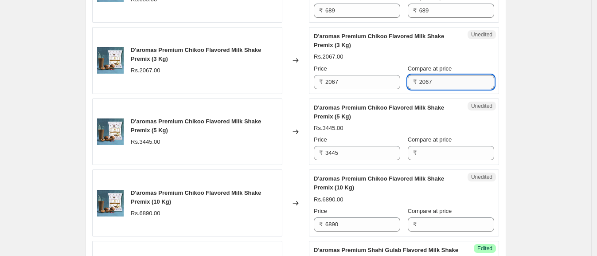
scroll to position [1234, 0]
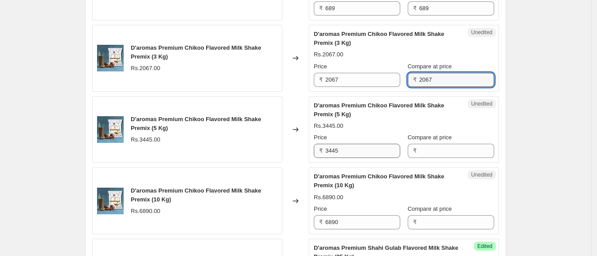
type input "2067"
click at [351, 147] on input "3445" at bounding box center [362, 151] width 75 height 14
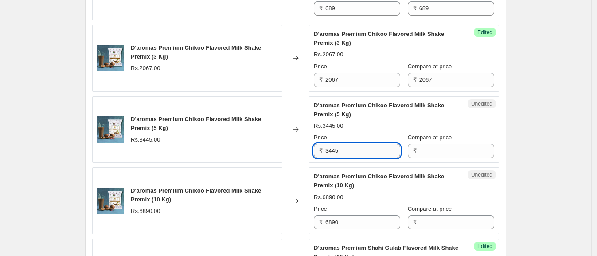
click at [351, 147] on input "3445" at bounding box center [362, 151] width 75 height 14
click at [439, 146] on input "Compare at price" at bounding box center [456, 151] width 75 height 14
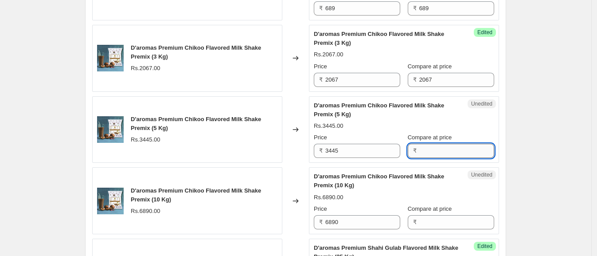
paste input "3445"
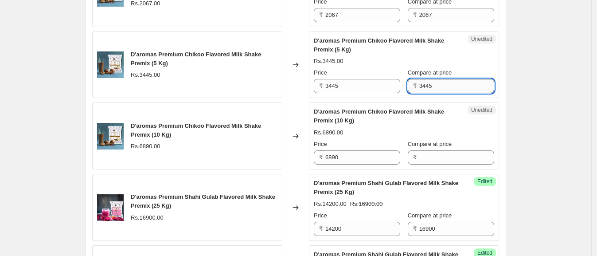
scroll to position [1301, 0]
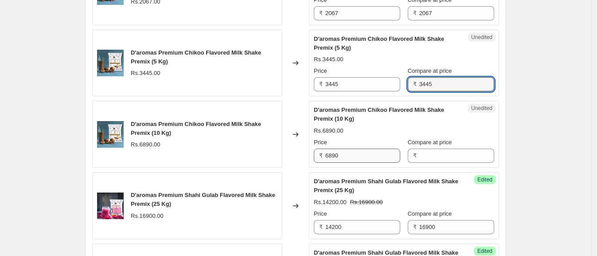
type input "3445"
click at [357, 152] on input "6890" at bounding box center [362, 156] width 75 height 14
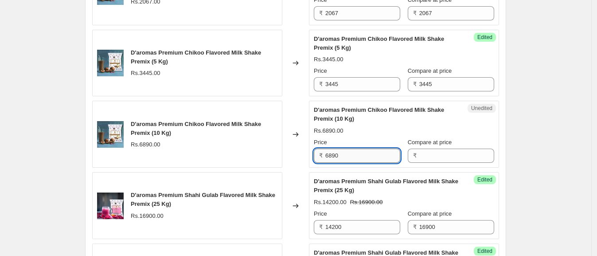
click at [357, 152] on input "6890" at bounding box center [362, 156] width 75 height 14
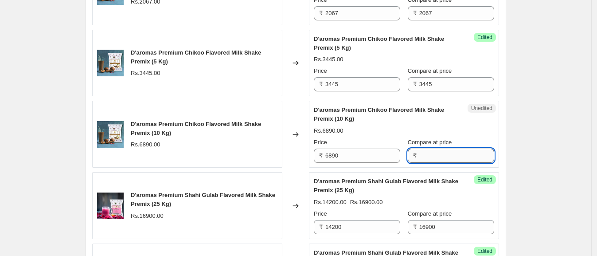
click at [423, 151] on input "Compare at price" at bounding box center [456, 156] width 75 height 14
paste input "6890"
type input "6890"
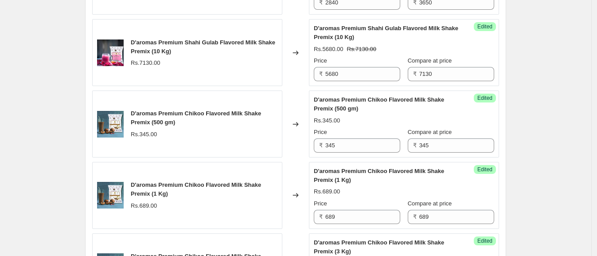
scroll to position [1019, 0]
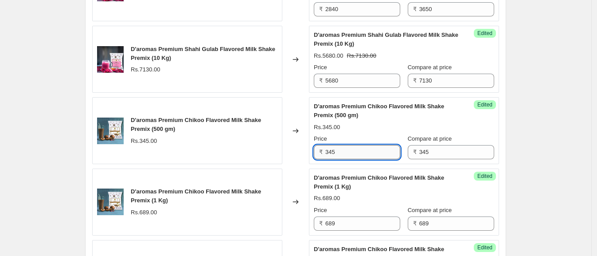
click at [360, 146] on input "345" at bounding box center [362, 152] width 75 height 14
type input "260"
click at [552, 140] on div "Create new price [MEDICAL_DATA]. This page is ready Create new price [MEDICAL_D…" at bounding box center [295, 51] width 591 height 2140
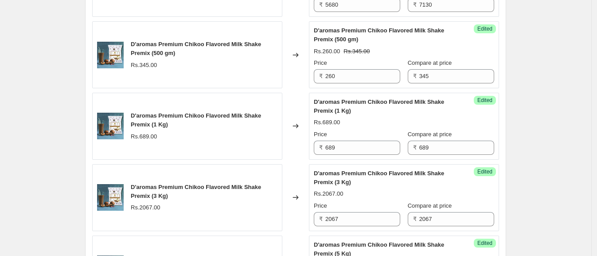
scroll to position [1097, 0]
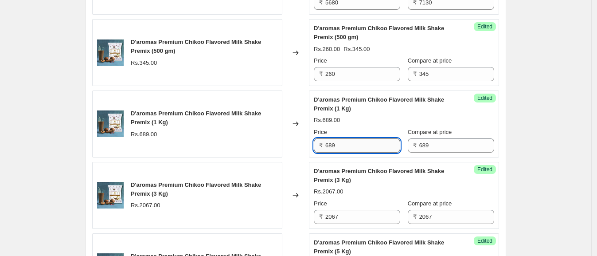
click at [352, 146] on input "689" at bounding box center [362, 145] width 75 height 14
type input "520"
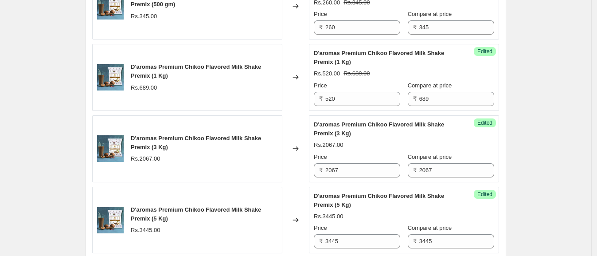
scroll to position [1152, 0]
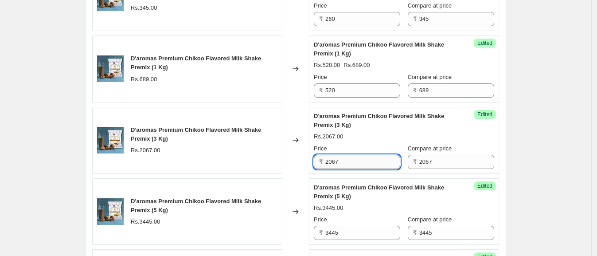
click at [378, 156] on input "2067" at bounding box center [362, 162] width 75 height 14
type input "1560"
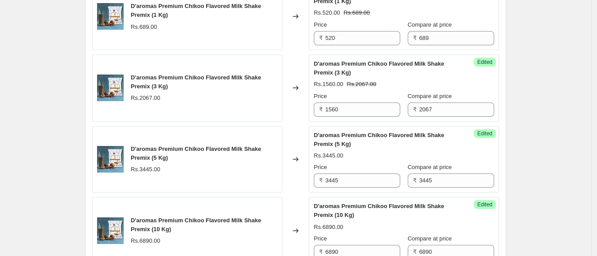
scroll to position [1226, 0]
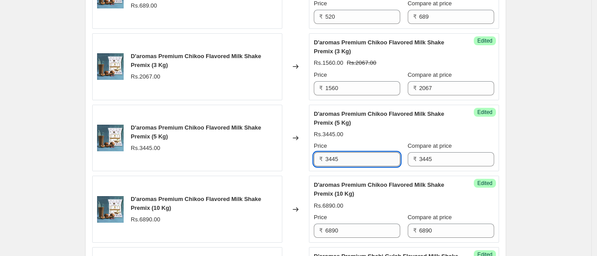
click at [379, 160] on input "3445" at bounding box center [362, 159] width 75 height 14
type input "2600"
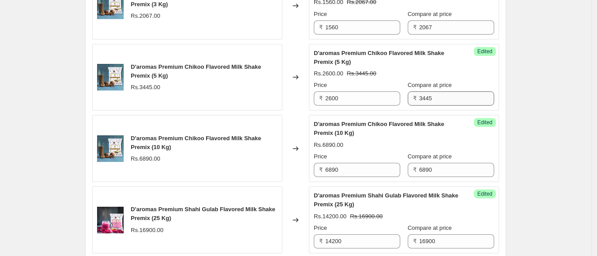
scroll to position [1287, 0]
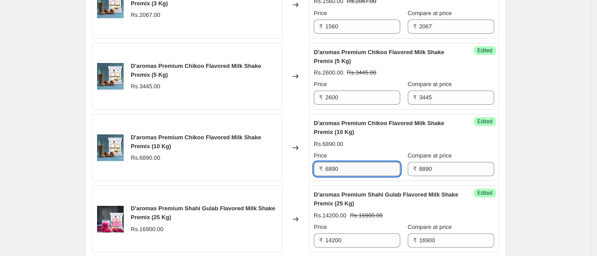
click at [355, 167] on input "6890" at bounding box center [362, 169] width 75 height 14
type input "5200"
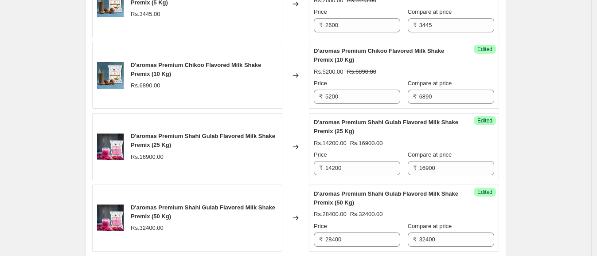
scroll to position [1368, 0]
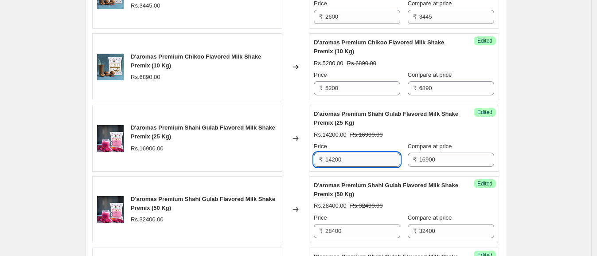
click at [369, 158] on input "14200" at bounding box center [362, 160] width 75 height 14
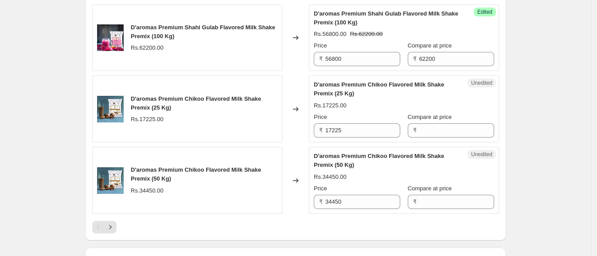
scroll to position [1612, 0]
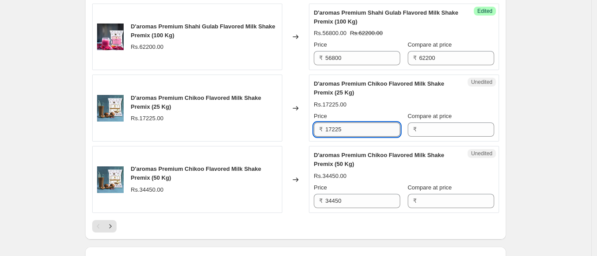
click at [369, 126] on input "17225" at bounding box center [362, 129] width 75 height 14
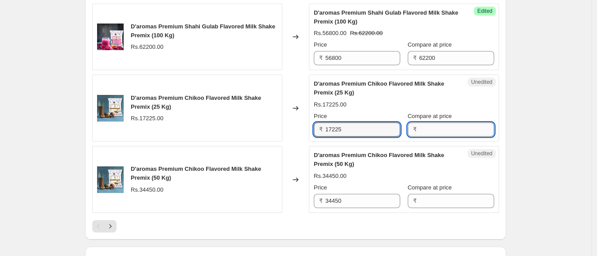
click at [434, 127] on input "Compare at price" at bounding box center [456, 129] width 75 height 14
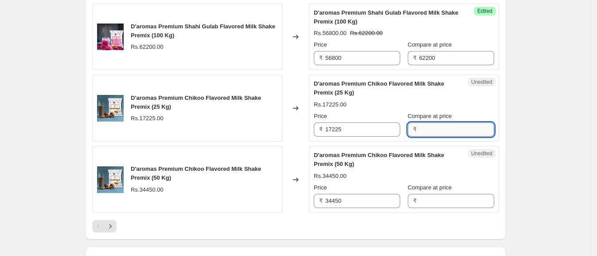
paste input "17225"
type input "17225"
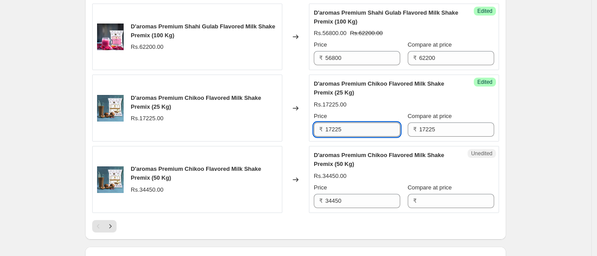
click at [383, 124] on input "17225" at bounding box center [362, 129] width 75 height 14
type input "13000"
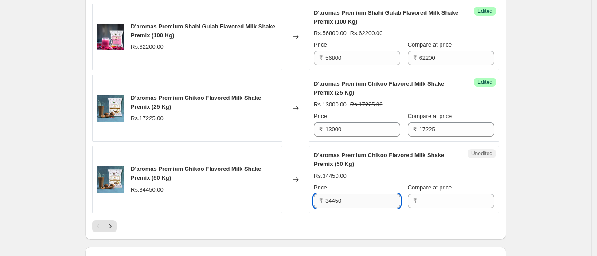
click at [375, 197] on input "34450" at bounding box center [362, 201] width 75 height 14
click at [430, 195] on input "Compare at price" at bounding box center [456, 201] width 75 height 14
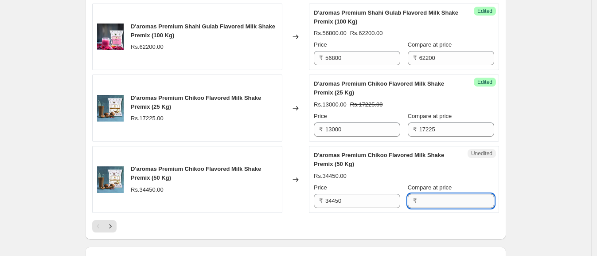
paste input "34450"
type input "34450"
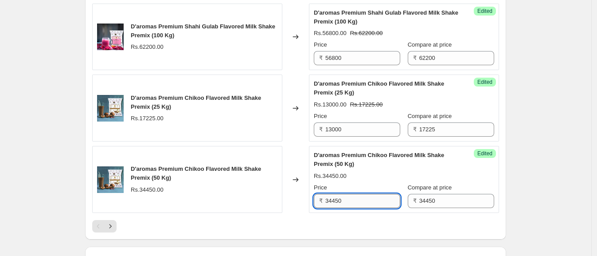
click at [375, 199] on input "34450" at bounding box center [362, 201] width 75 height 14
type input "26000"
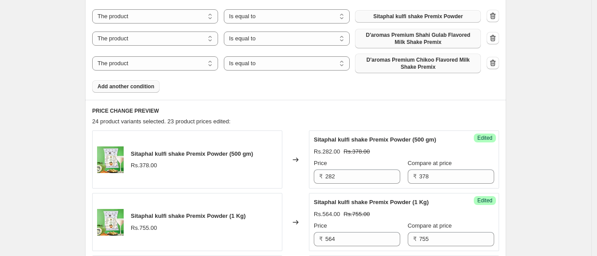
scroll to position [309, 0]
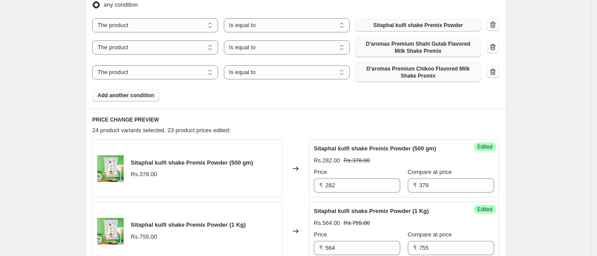
click at [127, 94] on span "Add another condition" at bounding box center [126, 95] width 57 height 7
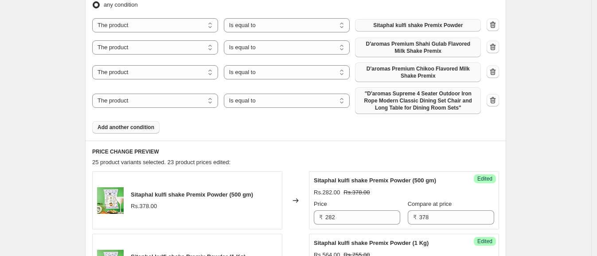
click at [403, 99] on span ""D'aromas Supreme 4 Seater Outdoor Iron Rope Modern Classic Dining Set Chair an…" at bounding box center [417, 100] width 115 height 21
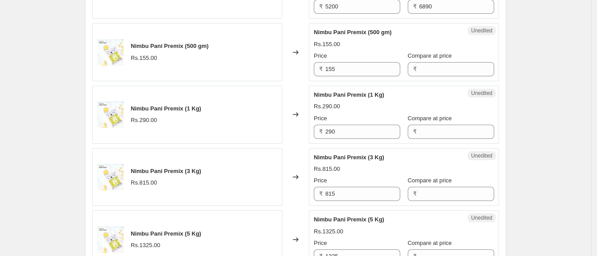
scroll to position [1454, 0]
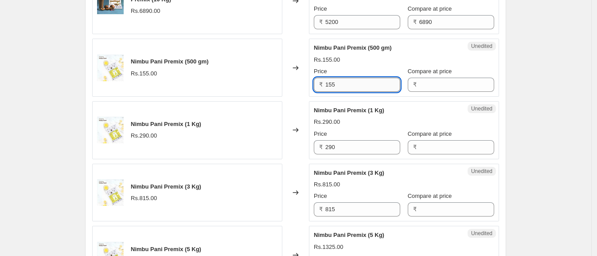
click at [356, 86] on input "155" at bounding box center [362, 85] width 75 height 14
click at [443, 80] on input "Compare at price" at bounding box center [456, 85] width 75 height 14
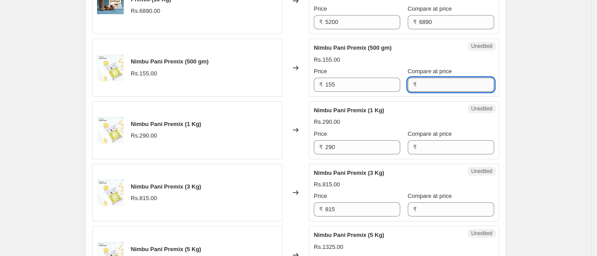
paste input "155"
type input "155"
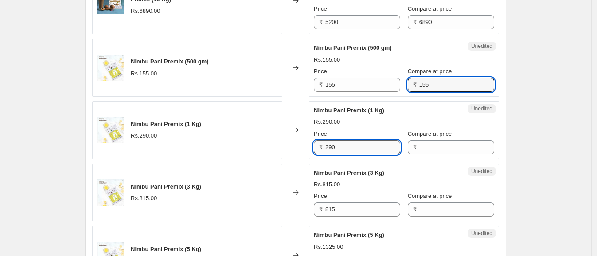
click at [352, 146] on input "290" at bounding box center [362, 147] width 75 height 14
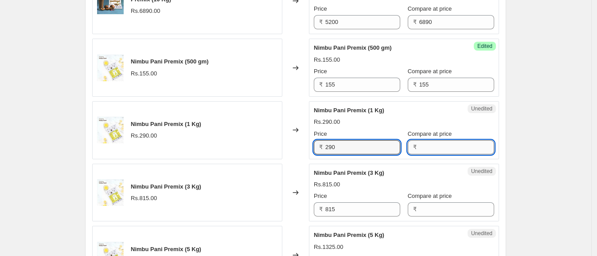
click at [427, 144] on input "Compare at price" at bounding box center [456, 147] width 75 height 14
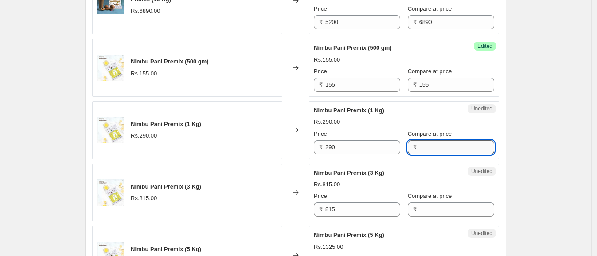
paste input "290"
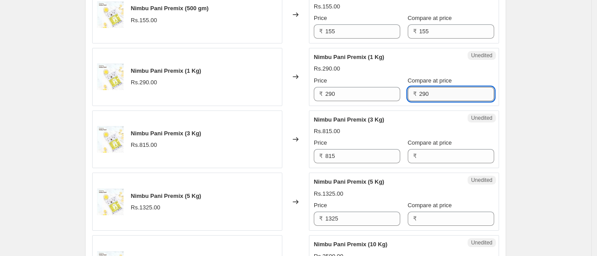
scroll to position [1510, 0]
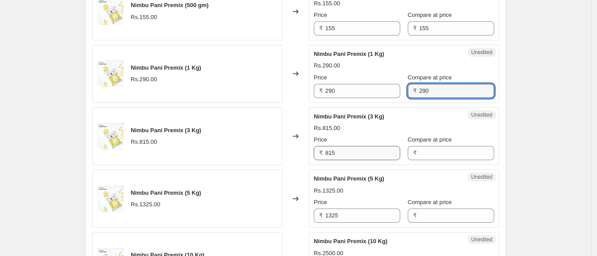
type input "290"
click at [361, 151] on input "815" at bounding box center [362, 153] width 75 height 14
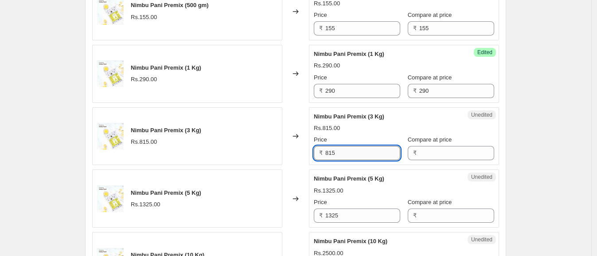
click at [361, 151] on input "815" at bounding box center [362, 153] width 75 height 14
click at [420, 148] on div "₹" at bounding box center [451, 153] width 86 height 14
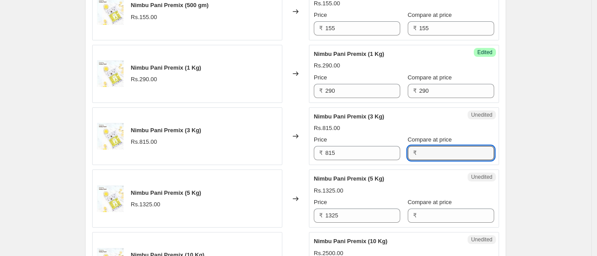
paste input "815"
type input "815"
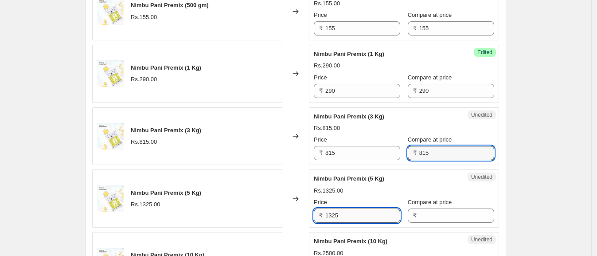
click at [349, 215] on input "1325" at bounding box center [362, 215] width 75 height 14
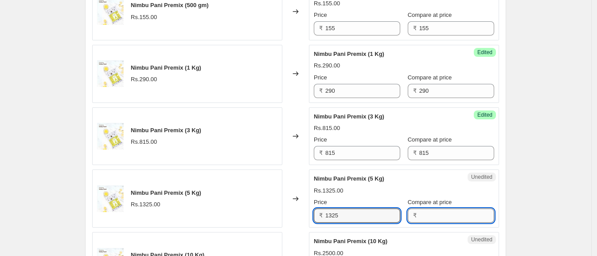
click at [427, 211] on input "Compare at price" at bounding box center [456, 215] width 75 height 14
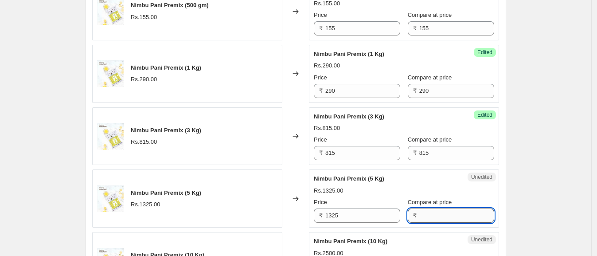
paste input "1325"
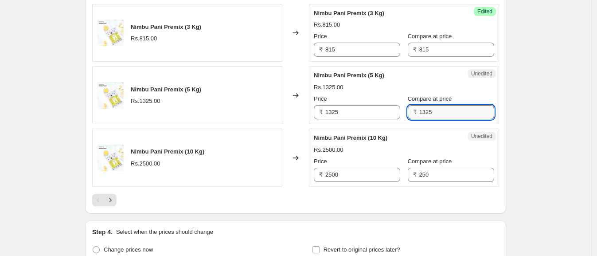
scroll to position [1614, 0]
type input "1325"
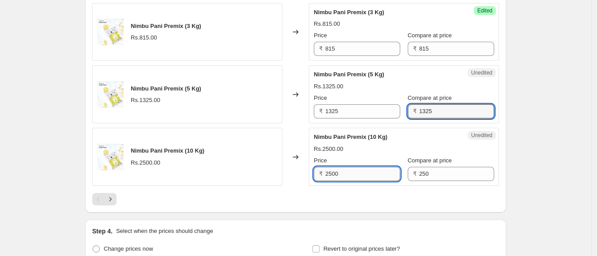
click at [349, 173] on input "2500" at bounding box center [362, 174] width 75 height 14
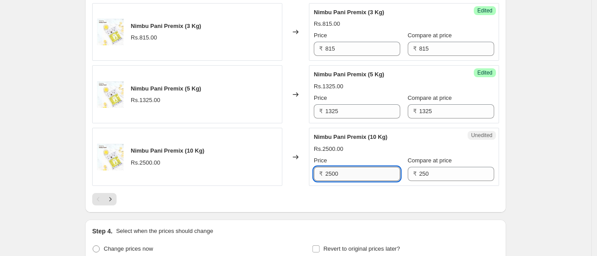
click at [349, 173] on input "2500" at bounding box center [362, 174] width 75 height 14
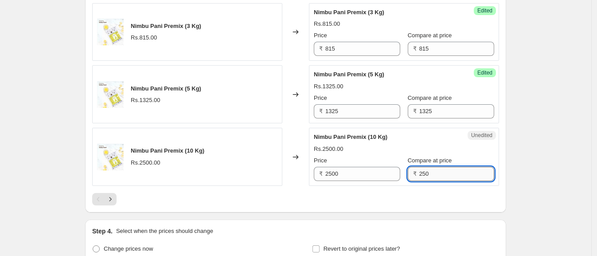
click at [436, 172] on input "250" at bounding box center [456, 174] width 75 height 14
paste input "0"
type input "2500"
click at [393, 195] on div at bounding box center [295, 199] width 407 height 12
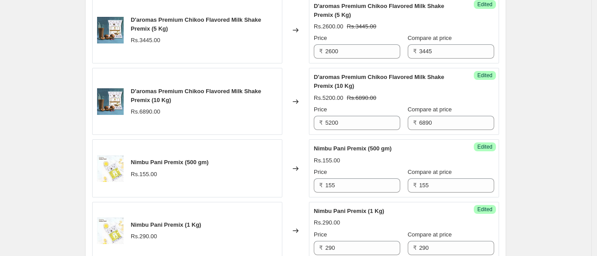
scroll to position [1406, 0]
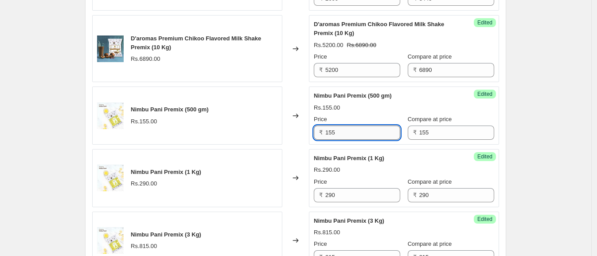
click at [354, 126] on input "155" at bounding box center [362, 132] width 75 height 14
type input "134"
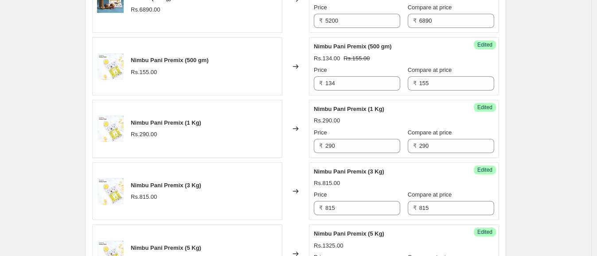
scroll to position [1458, 0]
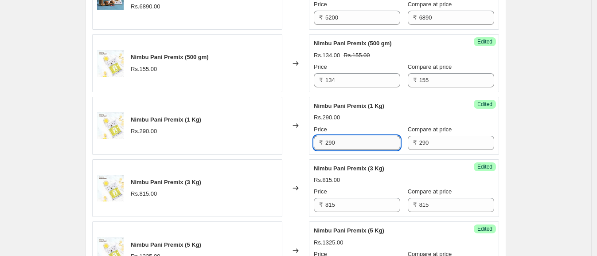
click at [361, 136] on input "290" at bounding box center [362, 143] width 75 height 14
type input "268"
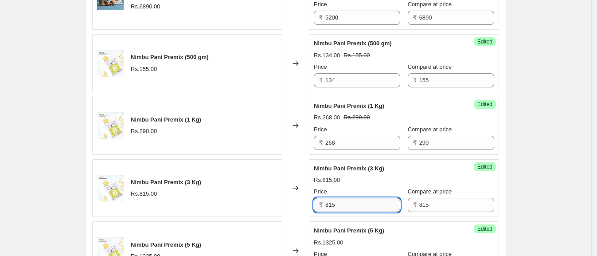
click at [341, 201] on input "815" at bounding box center [362, 205] width 75 height 14
type input "804"
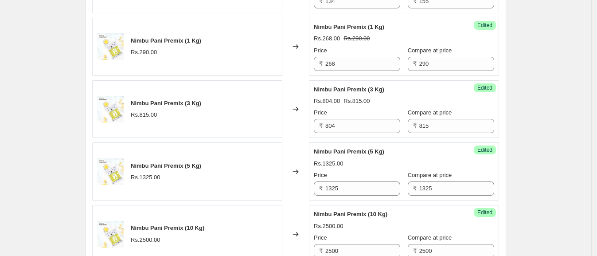
scroll to position [1537, 0]
click at [352, 187] on input "1325" at bounding box center [362, 189] width 75 height 14
type input "1340"
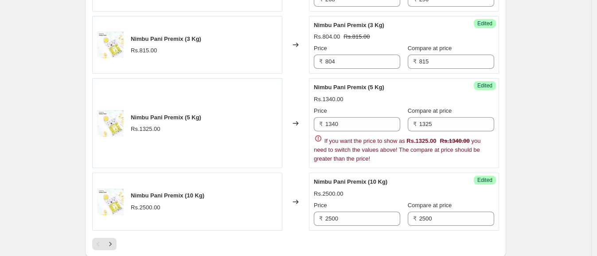
scroll to position [1604, 0]
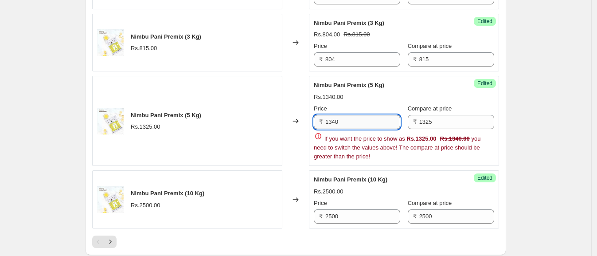
click at [367, 122] on input "1340" at bounding box center [362, 122] width 75 height 14
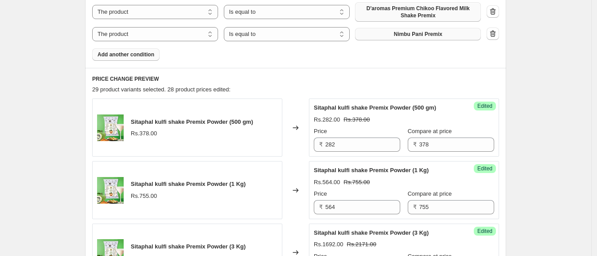
scroll to position [412, 0]
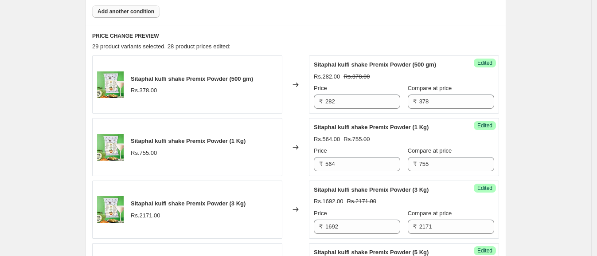
type input "1340"
click at [350, 93] on div "Price ₹ 282" at bounding box center [357, 96] width 86 height 25
click at [348, 98] on input "282" at bounding box center [362, 101] width 75 height 14
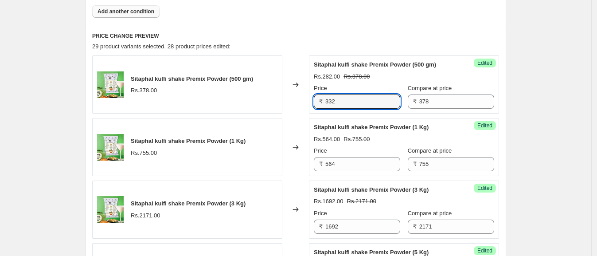
type input "332"
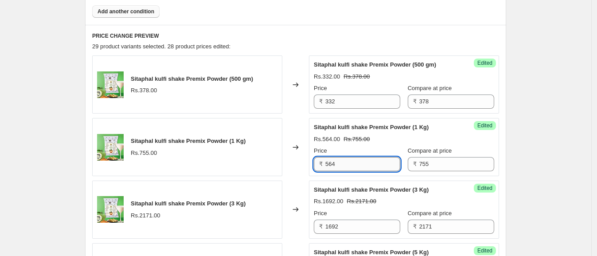
click at [377, 164] on input "564" at bounding box center [362, 164] width 75 height 14
type input "664"
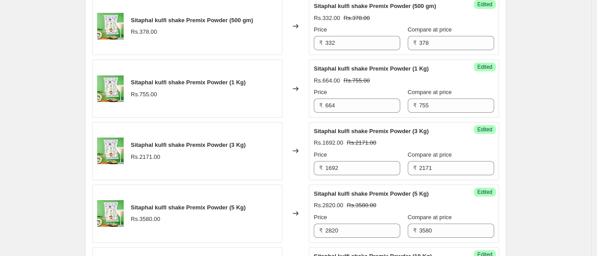
scroll to position [471, 0]
click at [354, 164] on input "1692" at bounding box center [362, 167] width 75 height 14
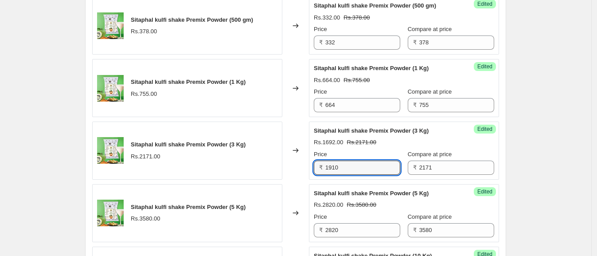
type input "1910"
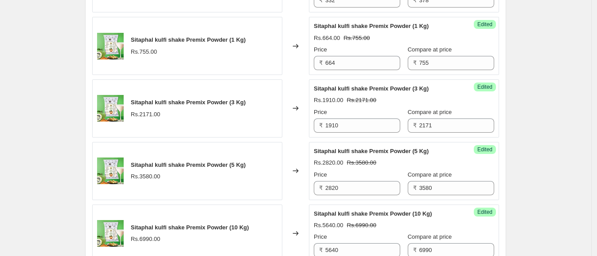
scroll to position [515, 0]
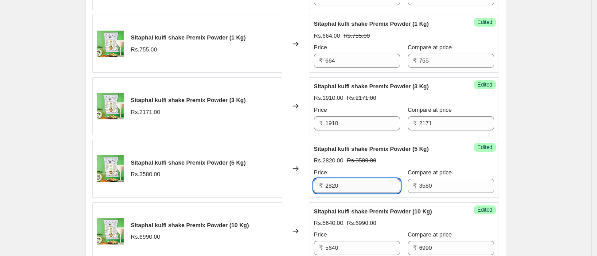
click at [376, 188] on input "2820" at bounding box center [362, 186] width 75 height 14
type input "3150"
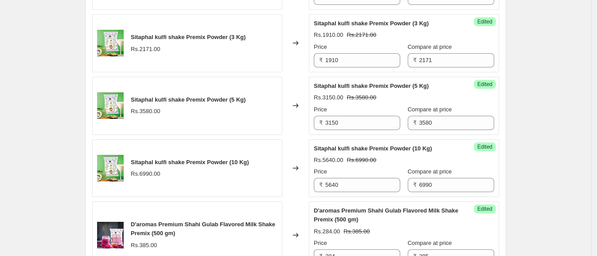
scroll to position [579, 0]
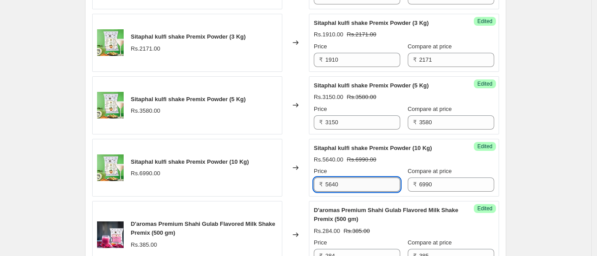
click at [377, 188] on input "5640" at bounding box center [362, 184] width 75 height 14
type input "6151"
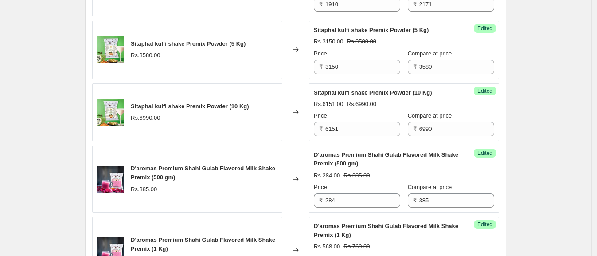
scroll to position [634, 0]
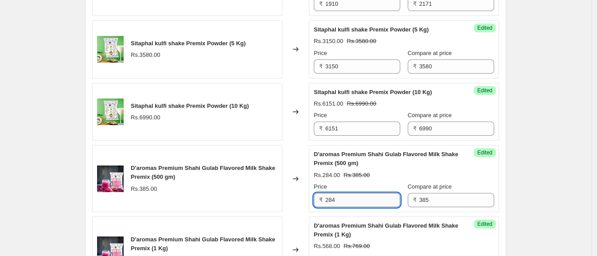
click at [354, 197] on input "284" at bounding box center [362, 200] width 75 height 14
type input "338"
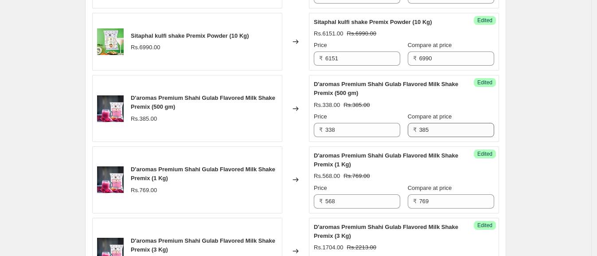
scroll to position [708, 0]
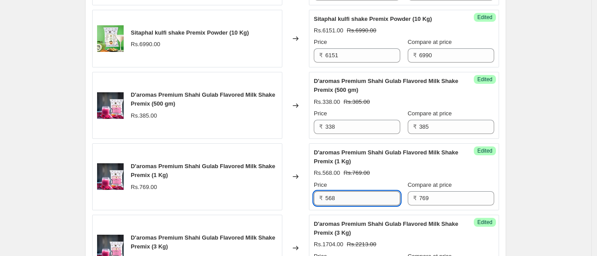
click at [368, 200] on input "568" at bounding box center [362, 198] width 75 height 14
type input "676"
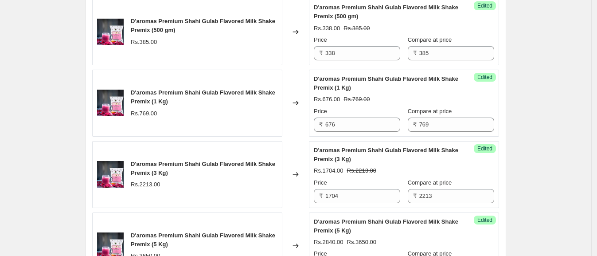
scroll to position [785, 0]
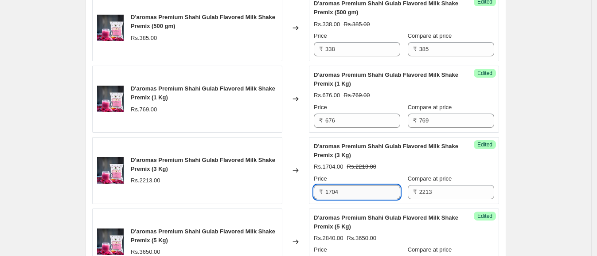
click at [371, 188] on input "1704" at bounding box center [362, 192] width 75 height 14
type input "1947"
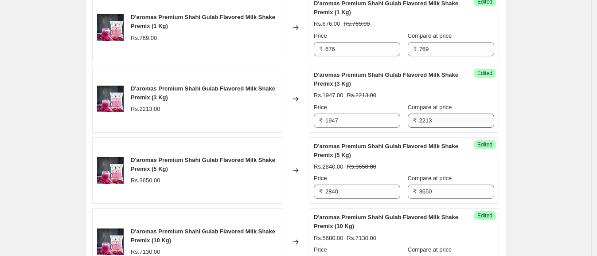
scroll to position [863, 0]
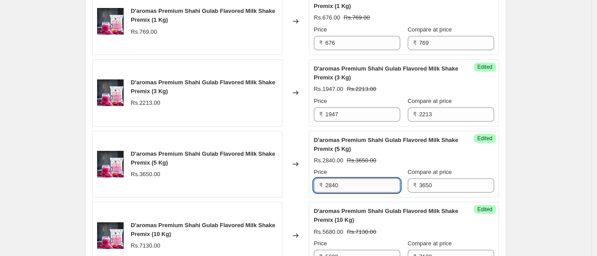
click at [365, 183] on input "2840" at bounding box center [362, 185] width 75 height 14
type input "3212"
click at [540, 188] on div "Create new price [MEDICAL_DATA]. This page is ready Create new price [MEDICAL_D…" at bounding box center [295, 211] width 591 height 2148
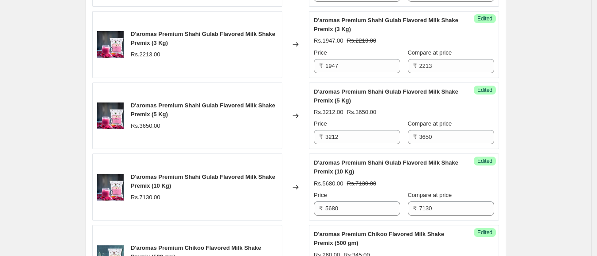
scroll to position [943, 0]
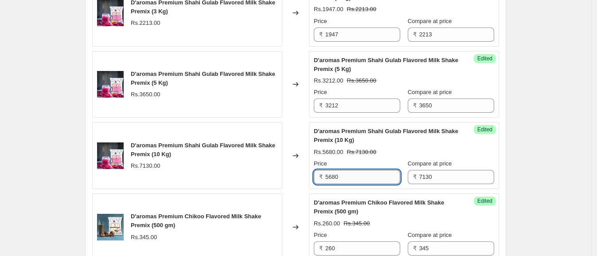
click at [363, 180] on input "5680" at bounding box center [362, 177] width 75 height 14
type input "6274"
click at [559, 176] on div "Create new price [MEDICAL_DATA]. This page is ready Create new price [MEDICAL_D…" at bounding box center [295, 131] width 591 height 2148
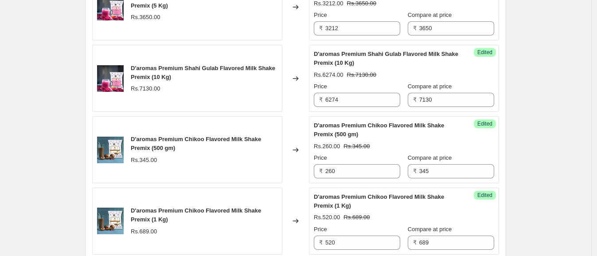
scroll to position [1020, 0]
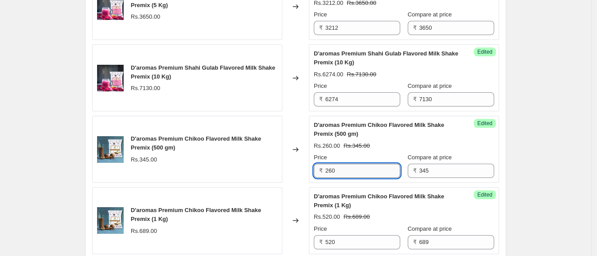
click at [372, 170] on input "260" at bounding box center [362, 171] width 75 height 14
type input "303"
click at [537, 166] on div "Create new price [MEDICAL_DATA]. This page is ready Create new price [MEDICAL_D…" at bounding box center [295, 54] width 591 height 2148
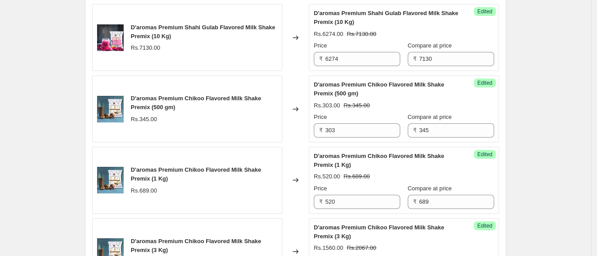
scroll to position [1061, 0]
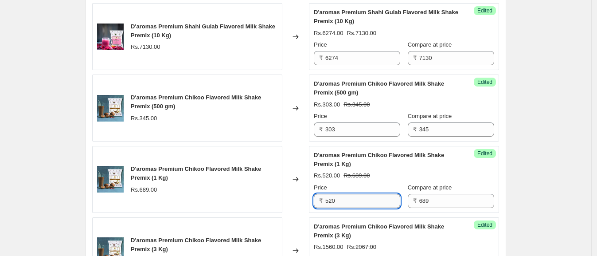
click at [355, 202] on input "520" at bounding box center [362, 201] width 75 height 14
type input "606"
click at [542, 190] on div "Create new price [MEDICAL_DATA]. This page is ready Create new price [MEDICAL_D…" at bounding box center [295, 13] width 591 height 2148
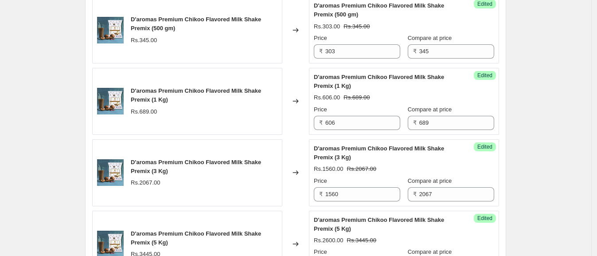
scroll to position [1153, 0]
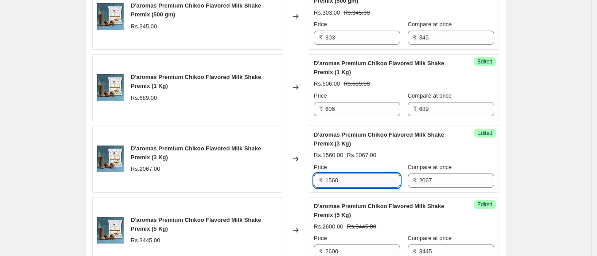
click at [350, 182] on input "1560" at bounding box center [362, 180] width 75 height 14
type input "1818"
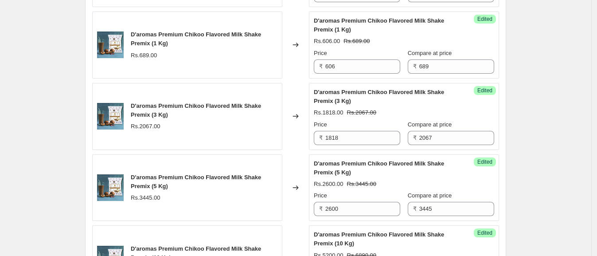
scroll to position [1212, 0]
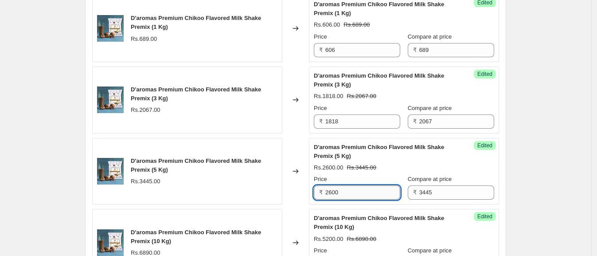
click at [357, 188] on input "2600" at bounding box center [362, 192] width 75 height 14
type input "3031"
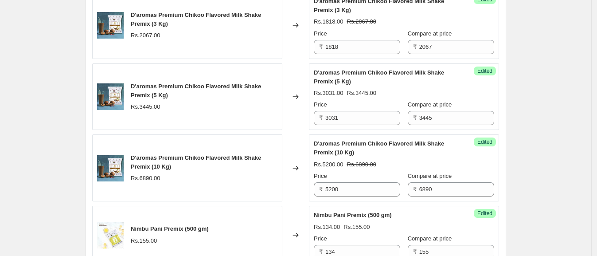
scroll to position [1287, 0]
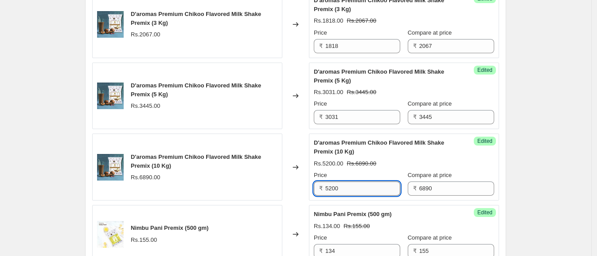
click at [383, 184] on input "5200" at bounding box center [362, 188] width 75 height 14
type input "6063"
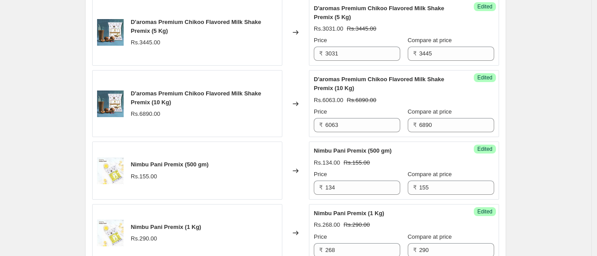
scroll to position [1362, 0]
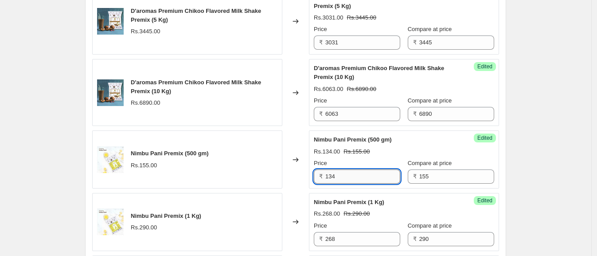
click at [350, 171] on input "134" at bounding box center [362, 176] width 75 height 14
type input "136"
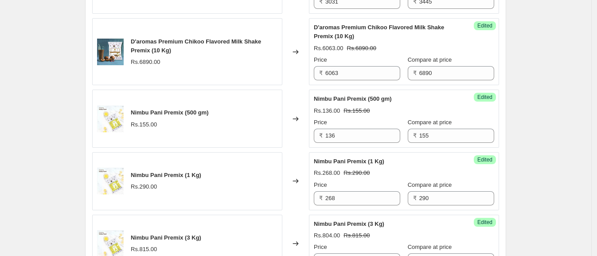
scroll to position [1403, 0]
click at [447, 192] on input "290" at bounding box center [456, 198] width 75 height 14
click at [354, 196] on input "268" at bounding box center [362, 198] width 75 height 14
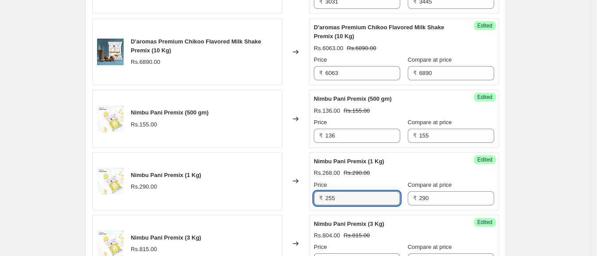
type input "255"
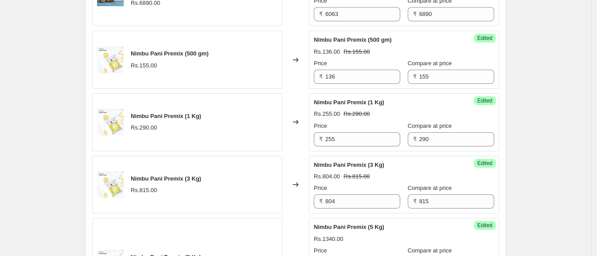
scroll to position [1465, 0]
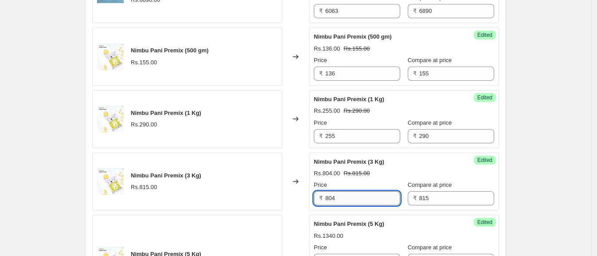
click at [366, 198] on input "804" at bounding box center [362, 198] width 75 height 14
type input "717"
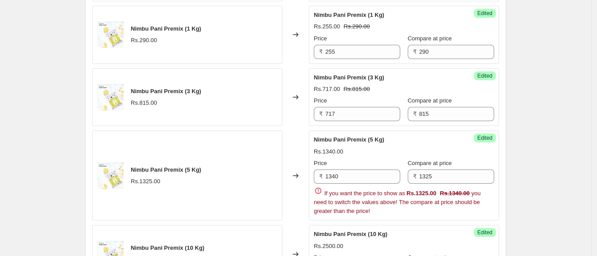
scroll to position [1551, 0]
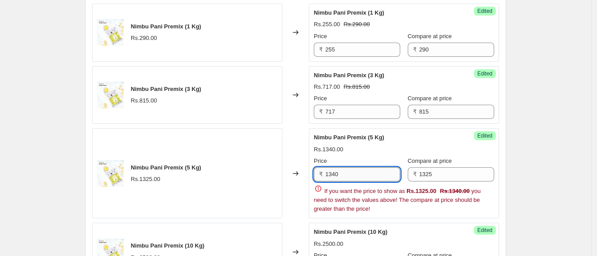
click at [370, 172] on input "1340" at bounding box center [362, 174] width 75 height 14
type input "1166"
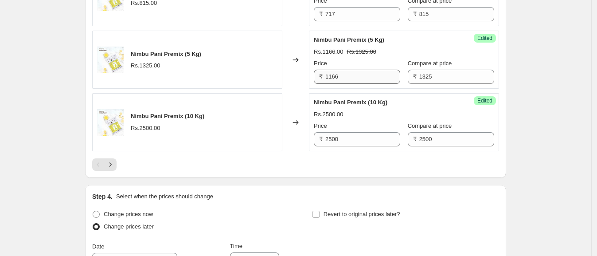
scroll to position [1656, 0]
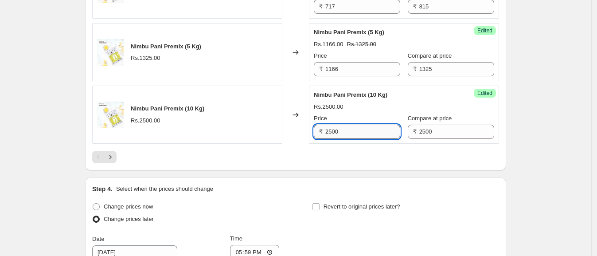
click at [357, 126] on input "2500" at bounding box center [362, 132] width 75 height 14
type input "2200"
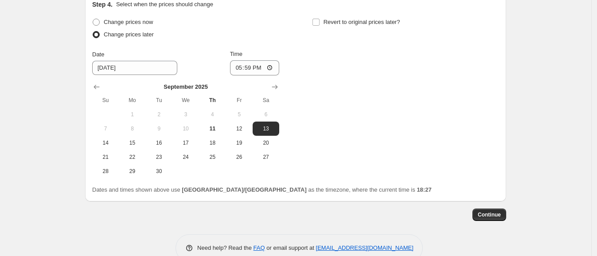
scroll to position [1856, 0]
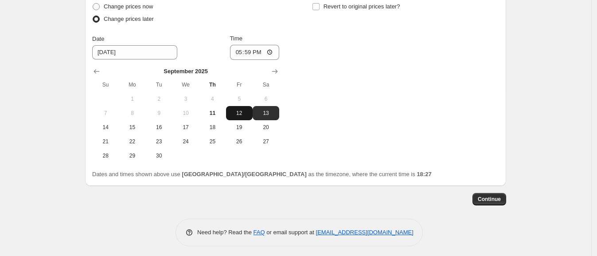
click at [241, 110] on span "12" at bounding box center [240, 113] width 20 height 7
type input "[DATE]"
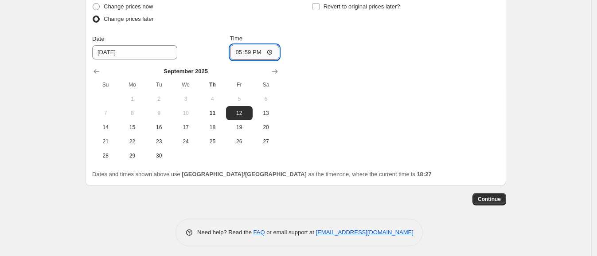
click at [263, 46] on input "17:59" at bounding box center [255, 52] width 50 height 15
click at [246, 48] on input "17:59" at bounding box center [255, 52] width 50 height 15
type input "00:00"
click at [305, 53] on div "Change prices now Change prices later Date [DATE] Time 00:00 [DATE] Su Mo Tu We…" at bounding box center [295, 81] width 407 height 162
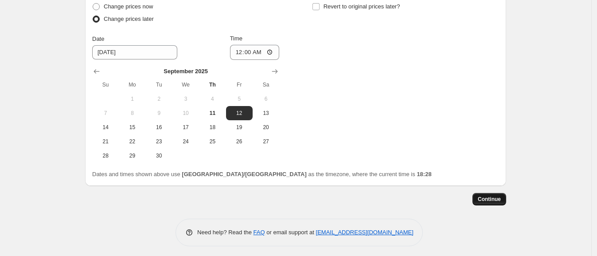
click at [488, 196] on span "Continue" at bounding box center [489, 199] width 23 height 7
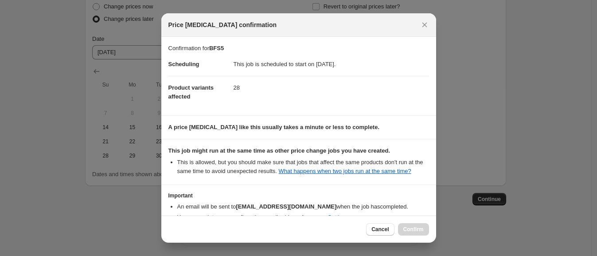
scroll to position [59, 0]
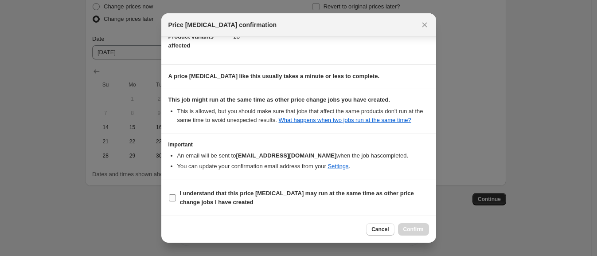
click at [174, 197] on input "I understand that this price [MEDICAL_DATA] may run at the same time as other p…" at bounding box center [172, 197] width 7 height 7
checkbox input "true"
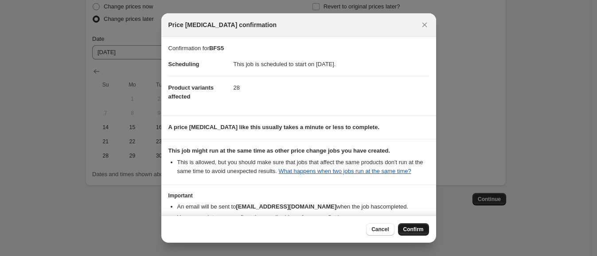
click at [406, 227] on span "Confirm" at bounding box center [413, 229] width 20 height 7
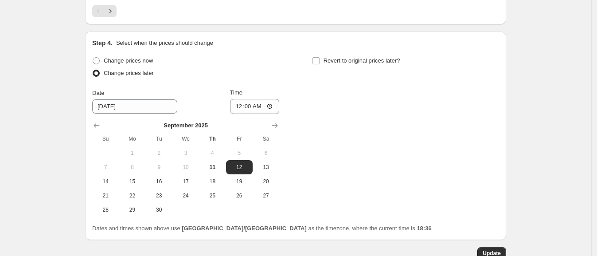
scroll to position [1910, 0]
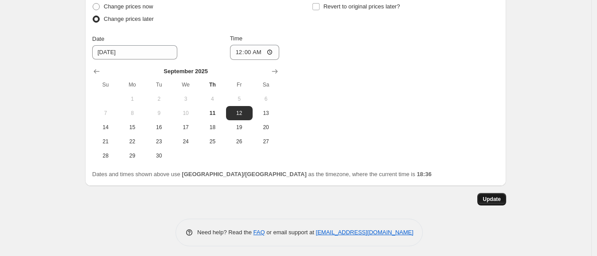
click at [489, 193] on button "Update" at bounding box center [491, 199] width 29 height 12
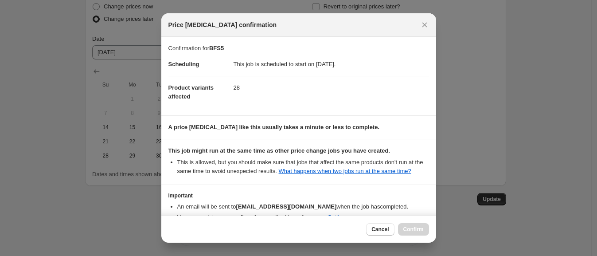
scroll to position [59, 0]
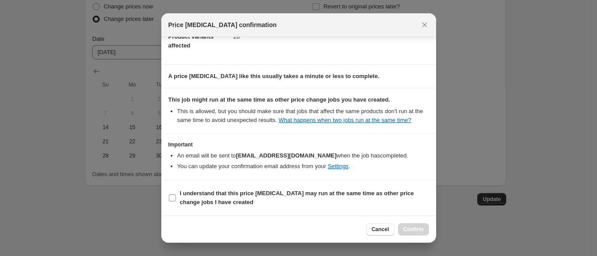
click at [223, 188] on label "I understand that this price [MEDICAL_DATA] may run at the same time as other p…" at bounding box center [298, 197] width 261 height 21
click at [176, 194] on input "I understand that this price [MEDICAL_DATA] may run at the same time as other p…" at bounding box center [172, 197] width 7 height 7
checkbox input "true"
click at [415, 229] on span "Confirm" at bounding box center [413, 229] width 20 height 7
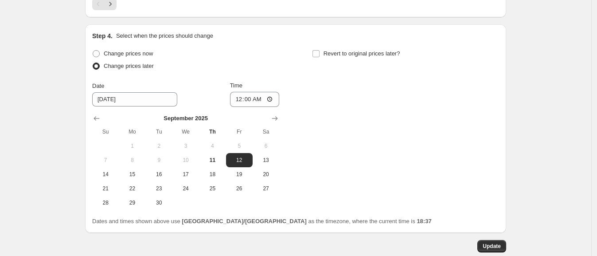
scroll to position [1910, 0]
